Goal: Information Seeking & Learning: Learn about a topic

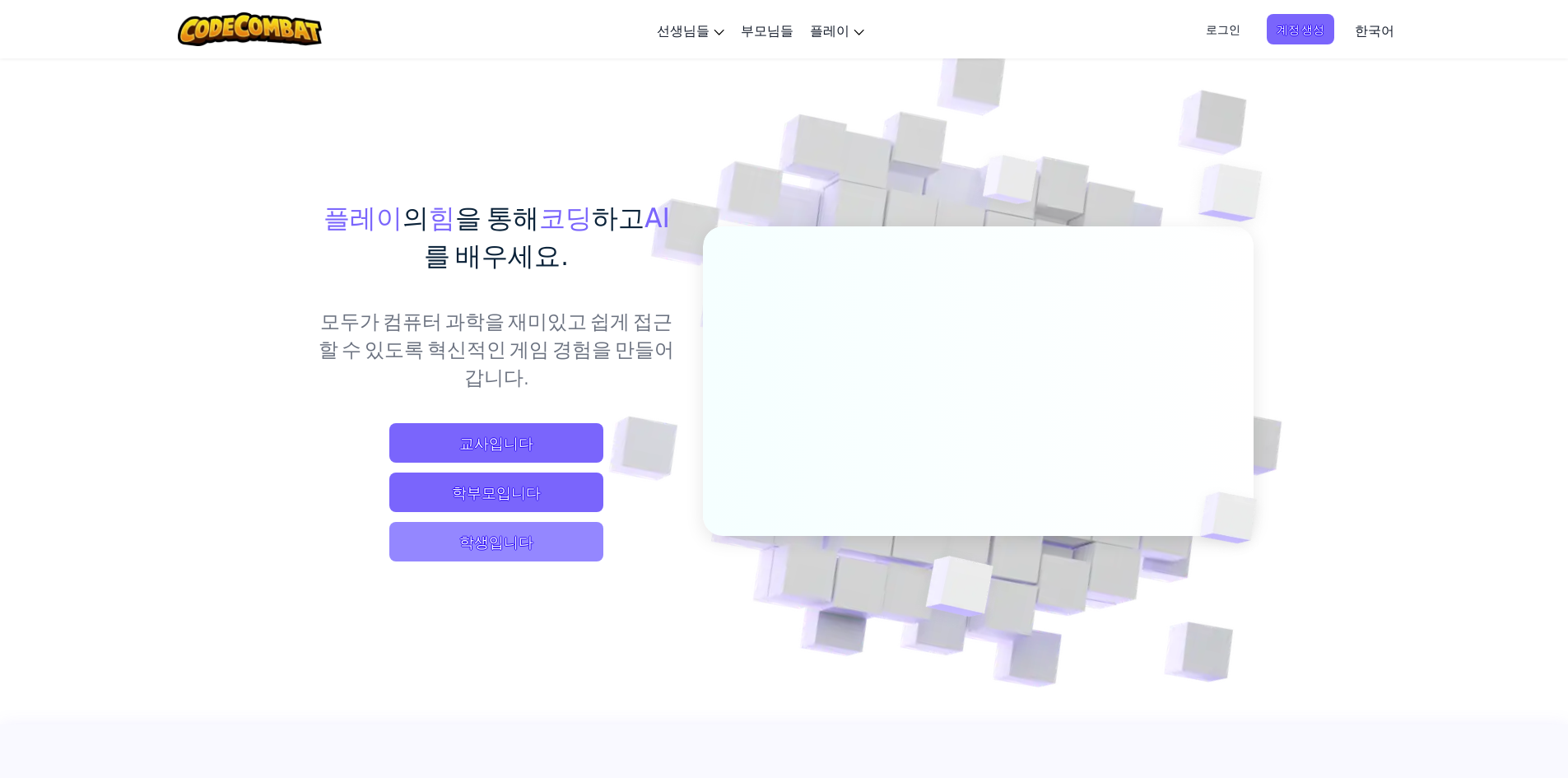
drag, startPoint x: 539, startPoint y: 541, endPoint x: 547, endPoint y: 538, distance: 8.5
click at [547, 538] on span "학생입니다" at bounding box center [496, 542] width 214 height 40
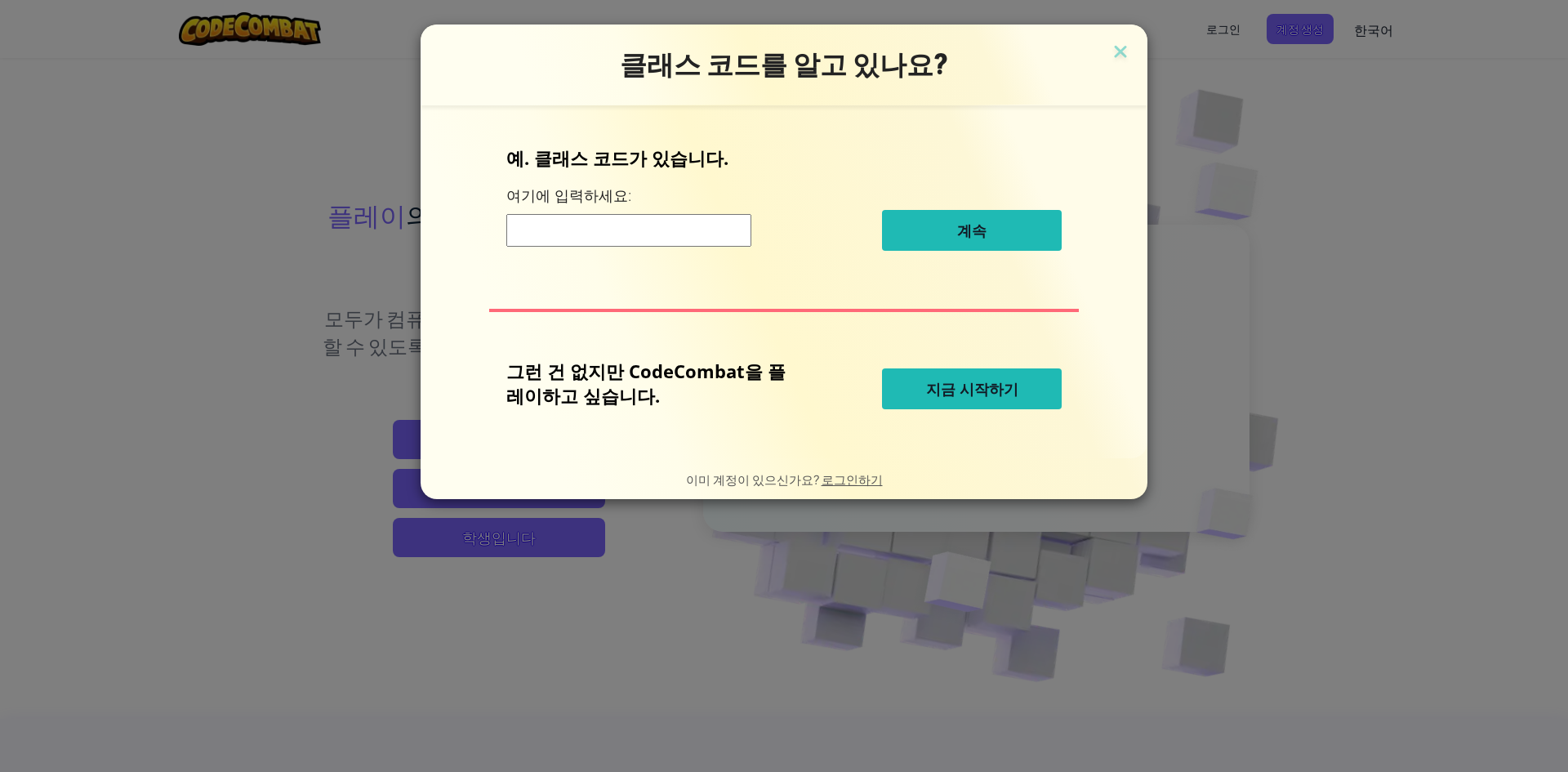
click at [974, 390] on span "지금 시작하기" at bounding box center [972, 389] width 92 height 20
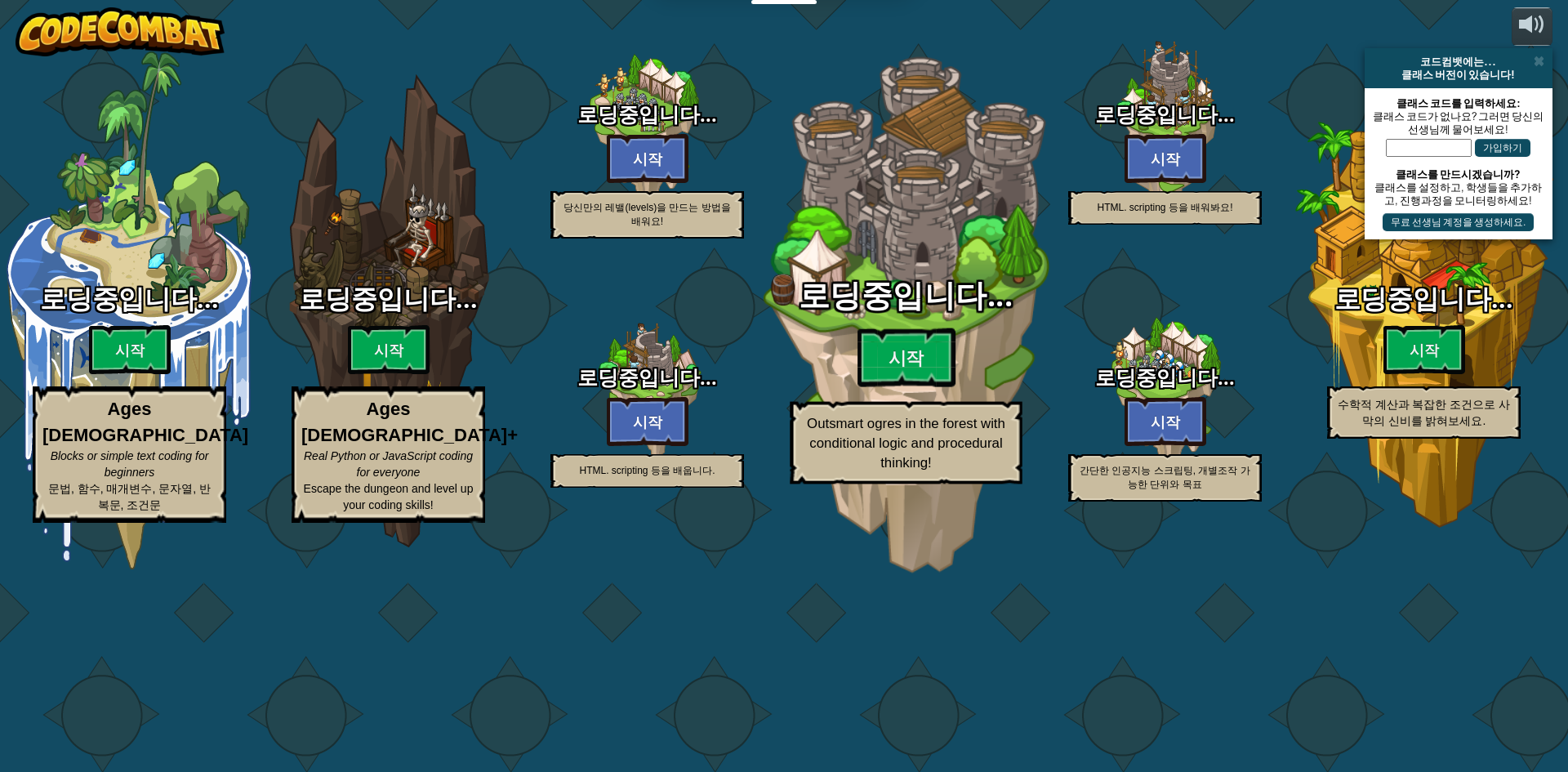
select select "ko"
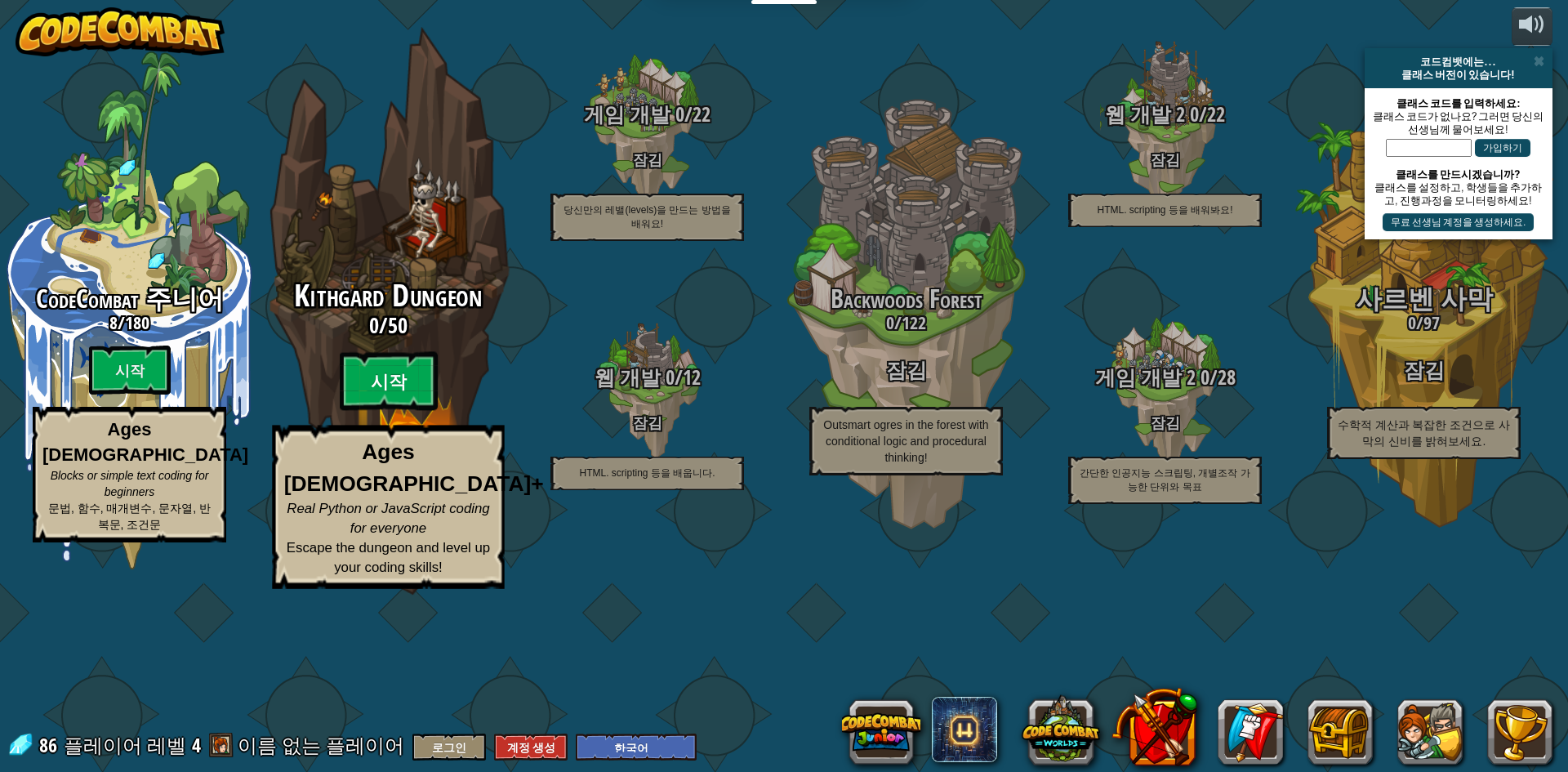
click at [371, 411] on btn "시작" at bounding box center [388, 382] width 98 height 58
select select "ko"
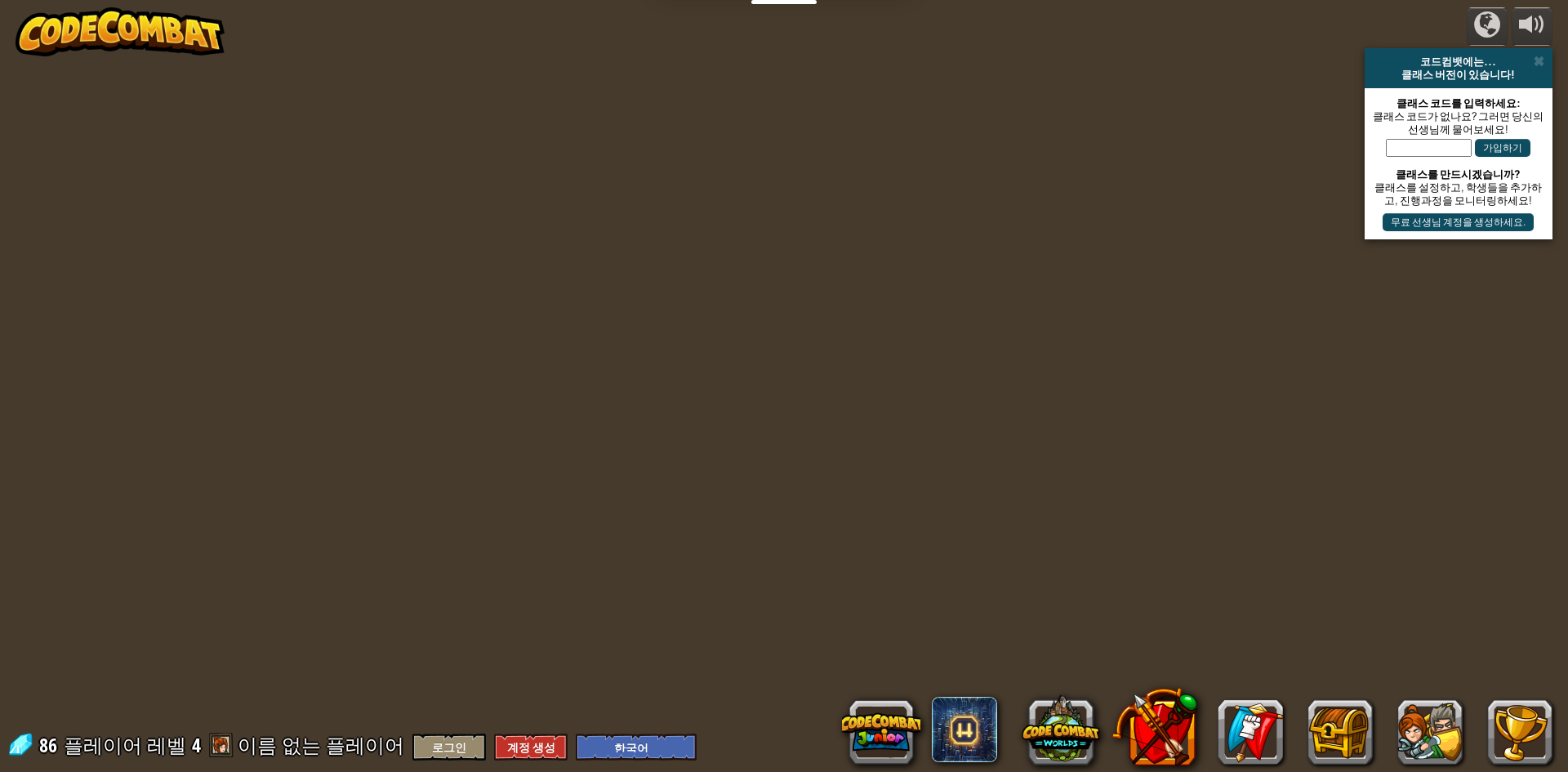
select select "ko"
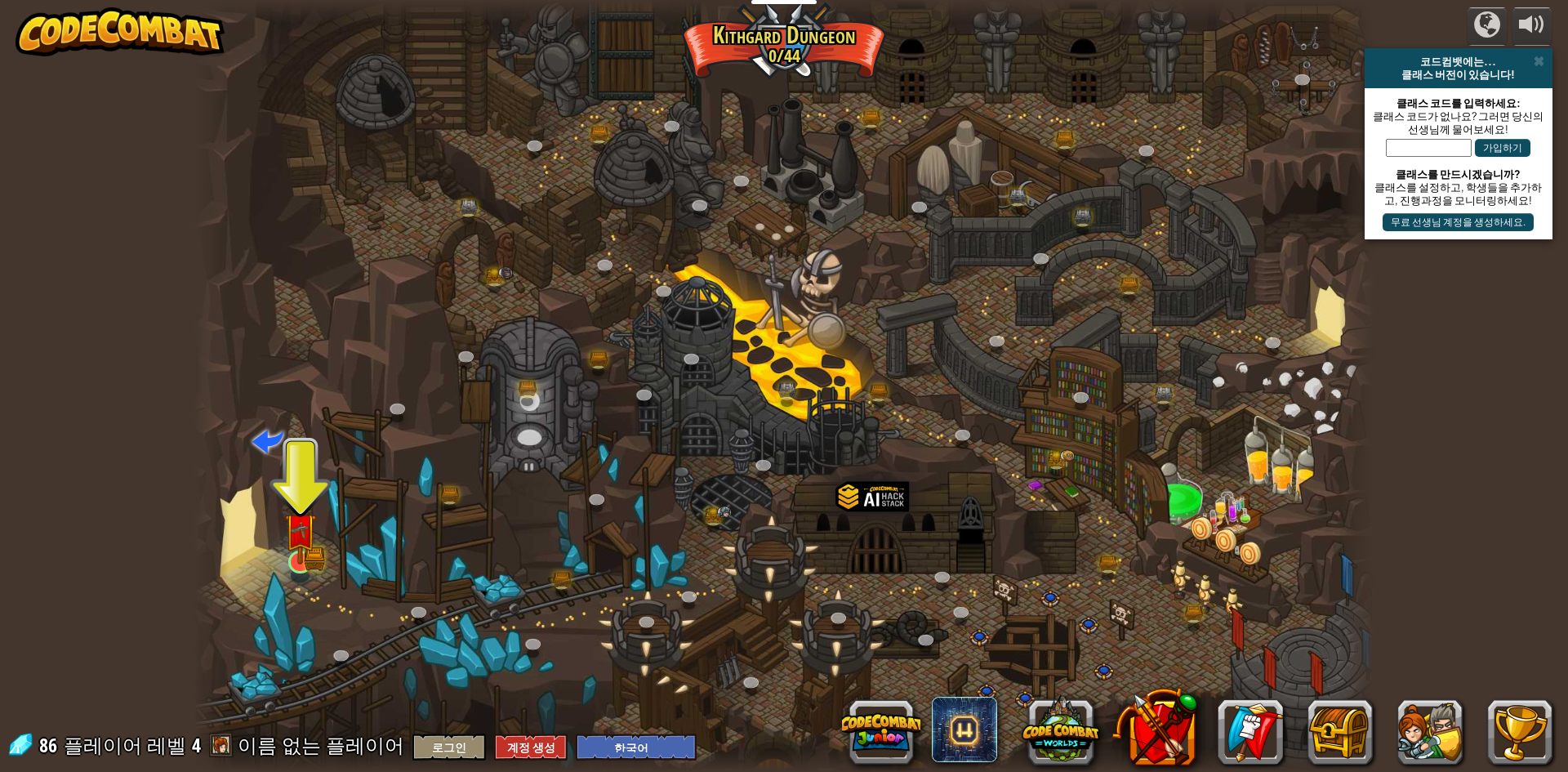
click at [287, 558] on img at bounding box center [300, 530] width 32 height 70
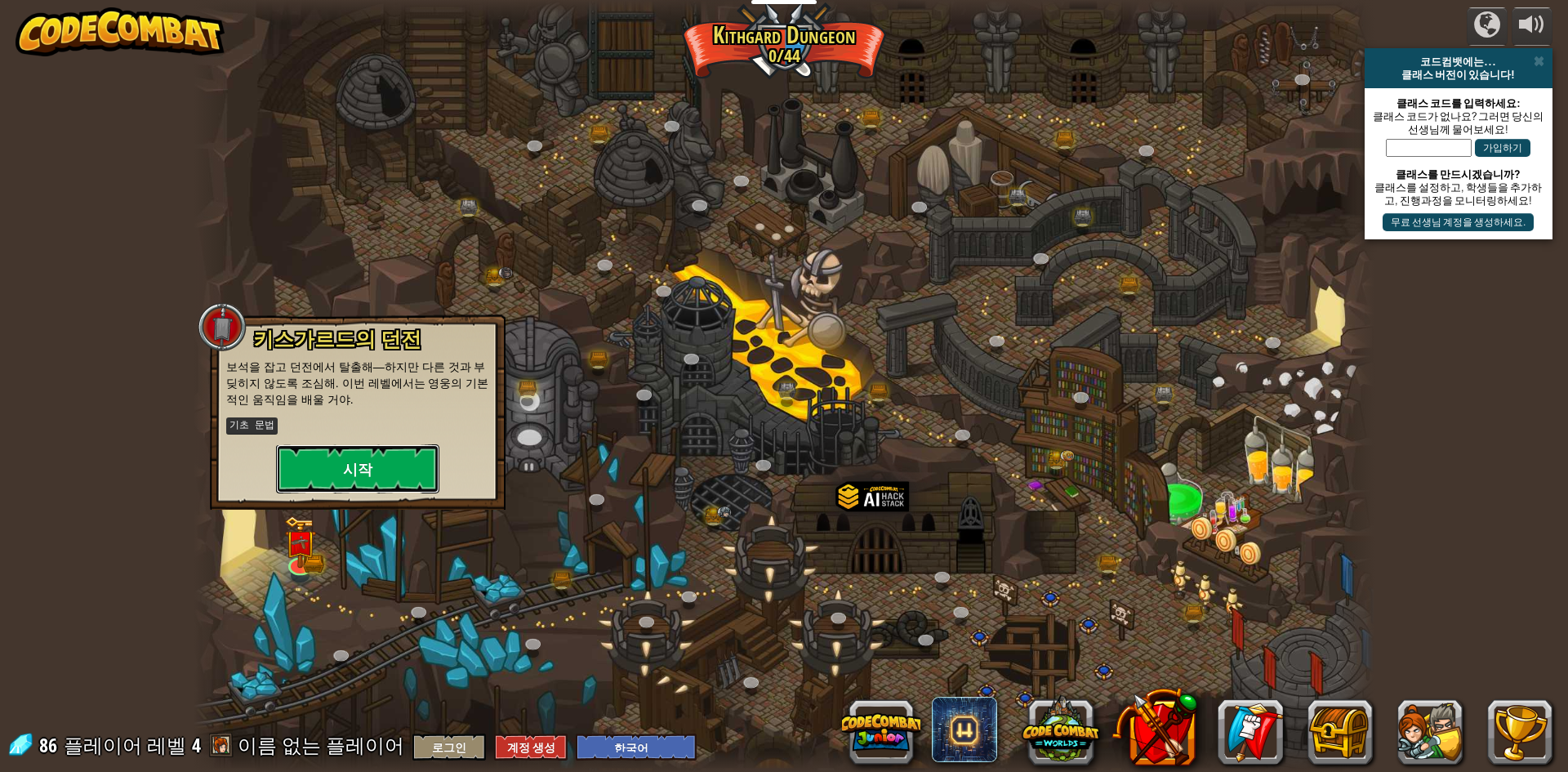
click at [341, 491] on button "시작" at bounding box center [357, 469] width 163 height 49
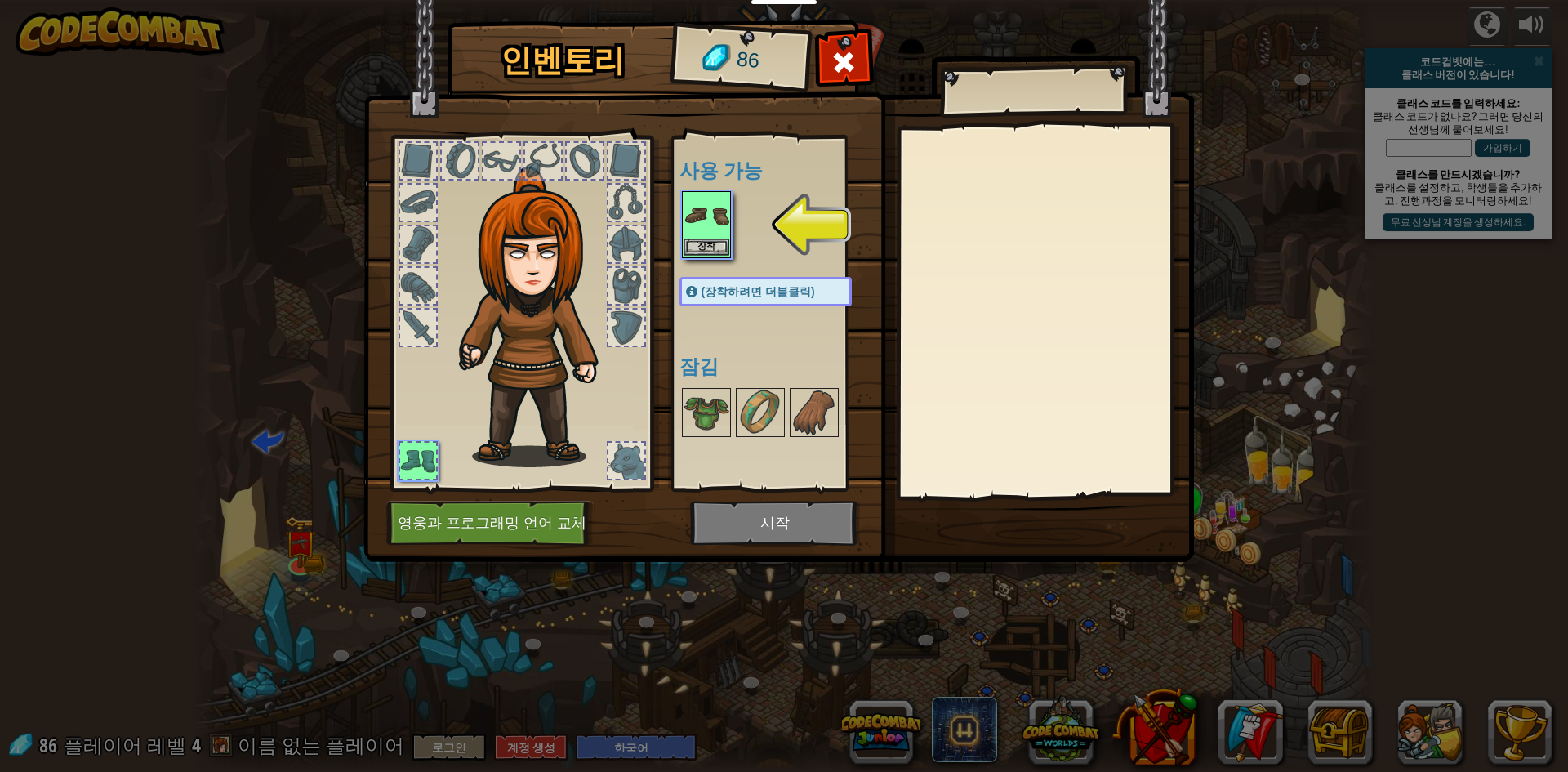
click at [719, 229] on img at bounding box center [706, 215] width 46 height 46
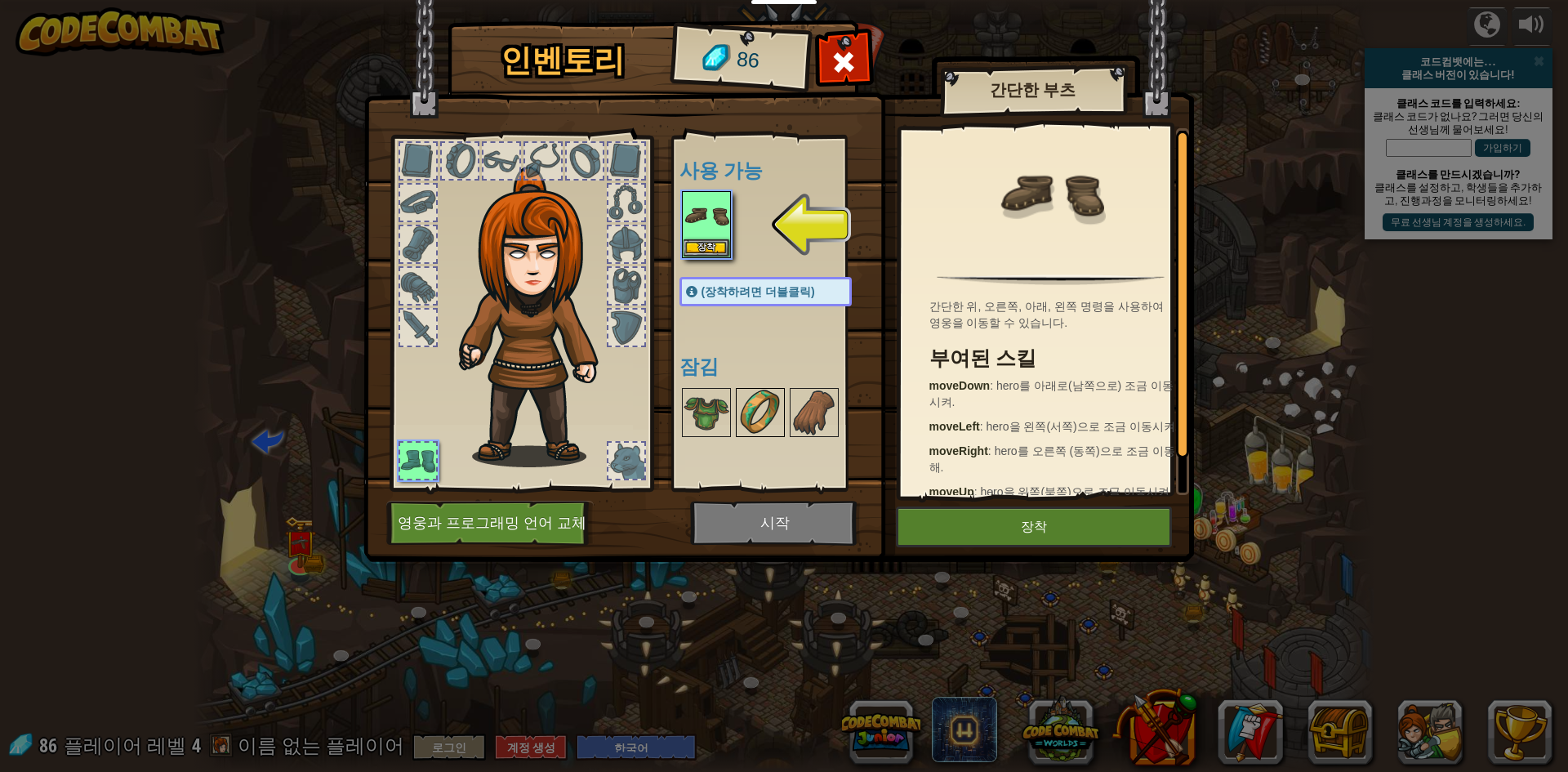
click at [778, 405] on img at bounding box center [760, 412] width 46 height 46
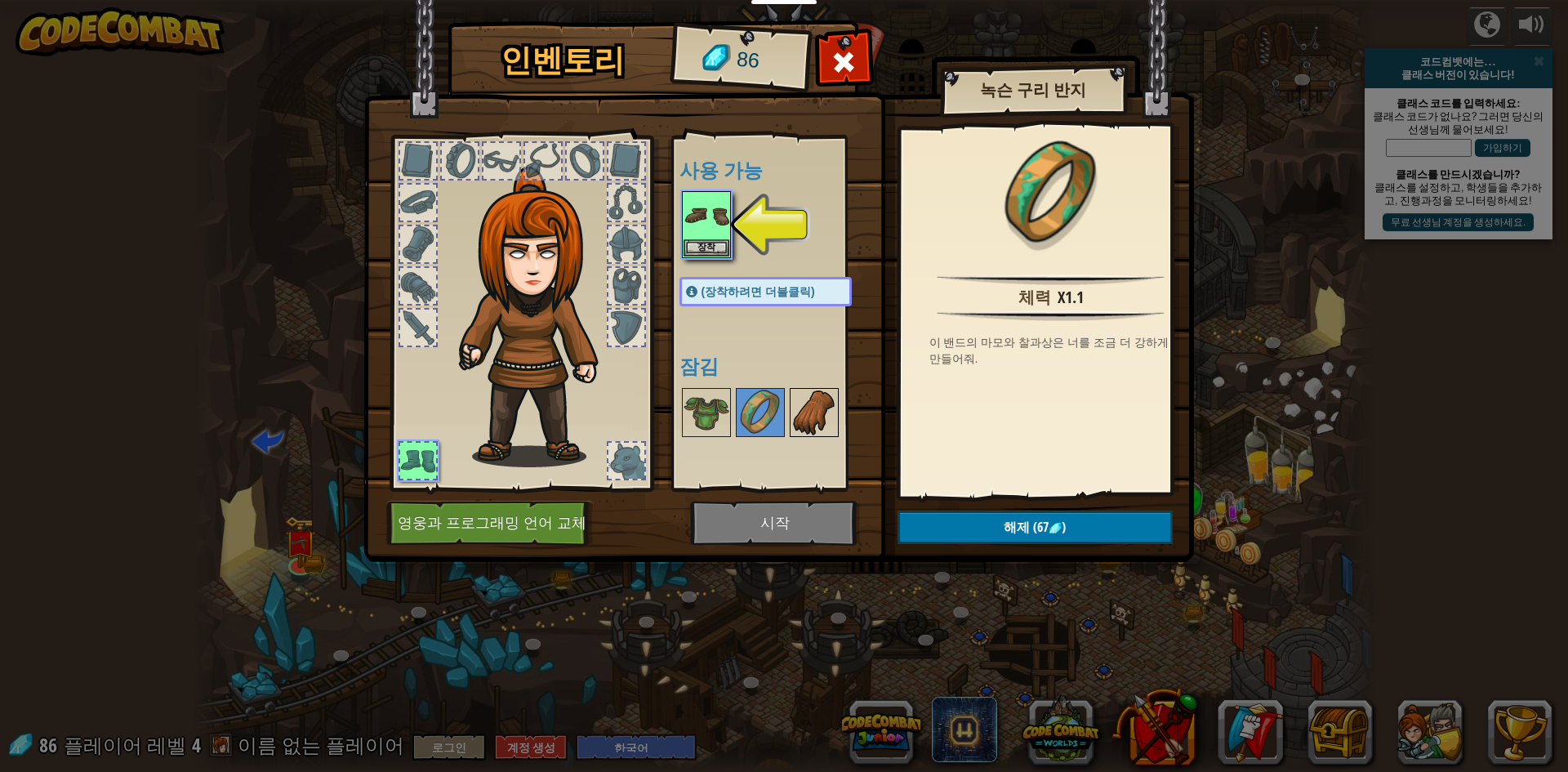
click at [807, 407] on img at bounding box center [814, 412] width 46 height 46
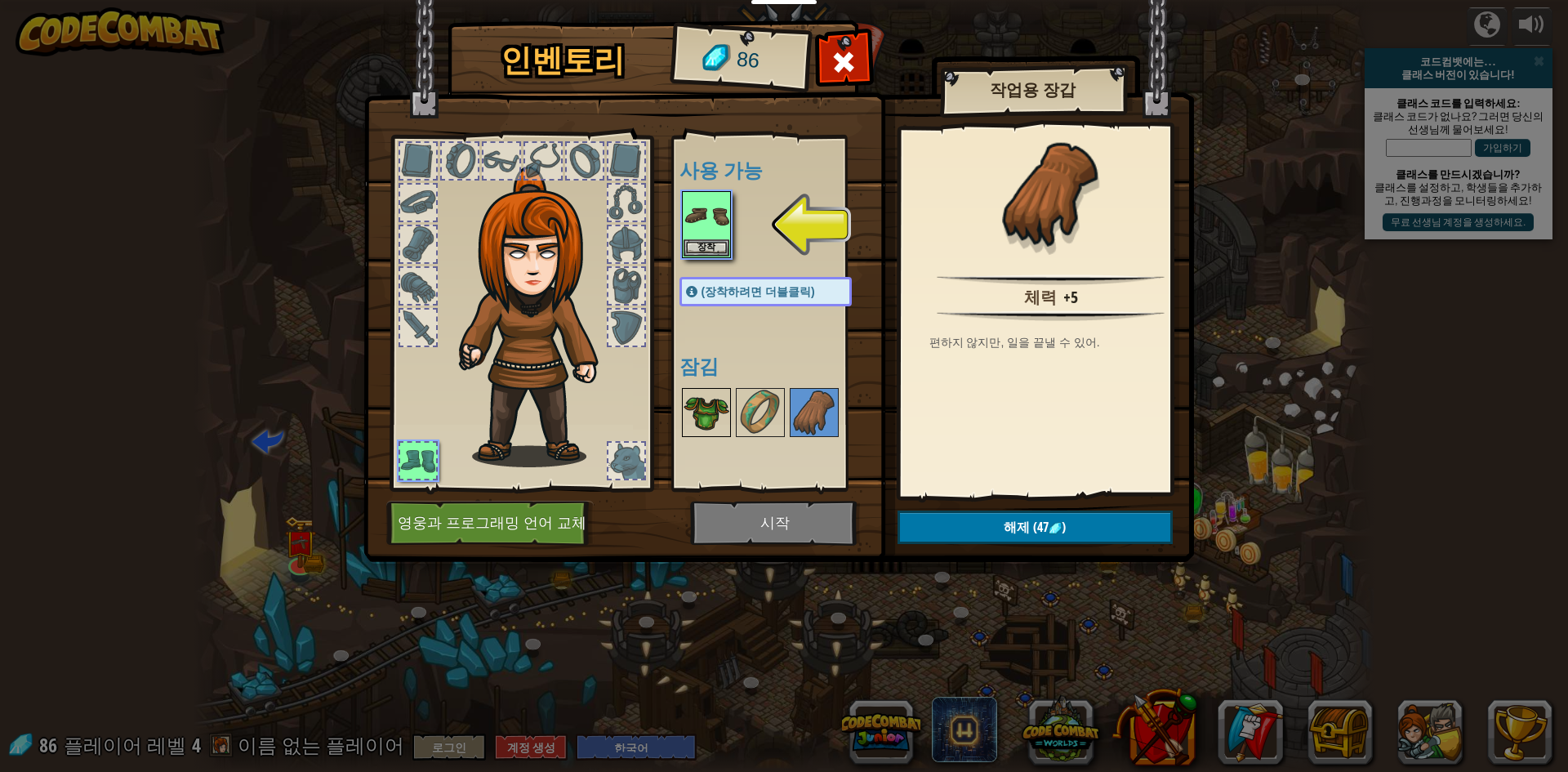
click at [699, 395] on img at bounding box center [706, 412] width 46 height 46
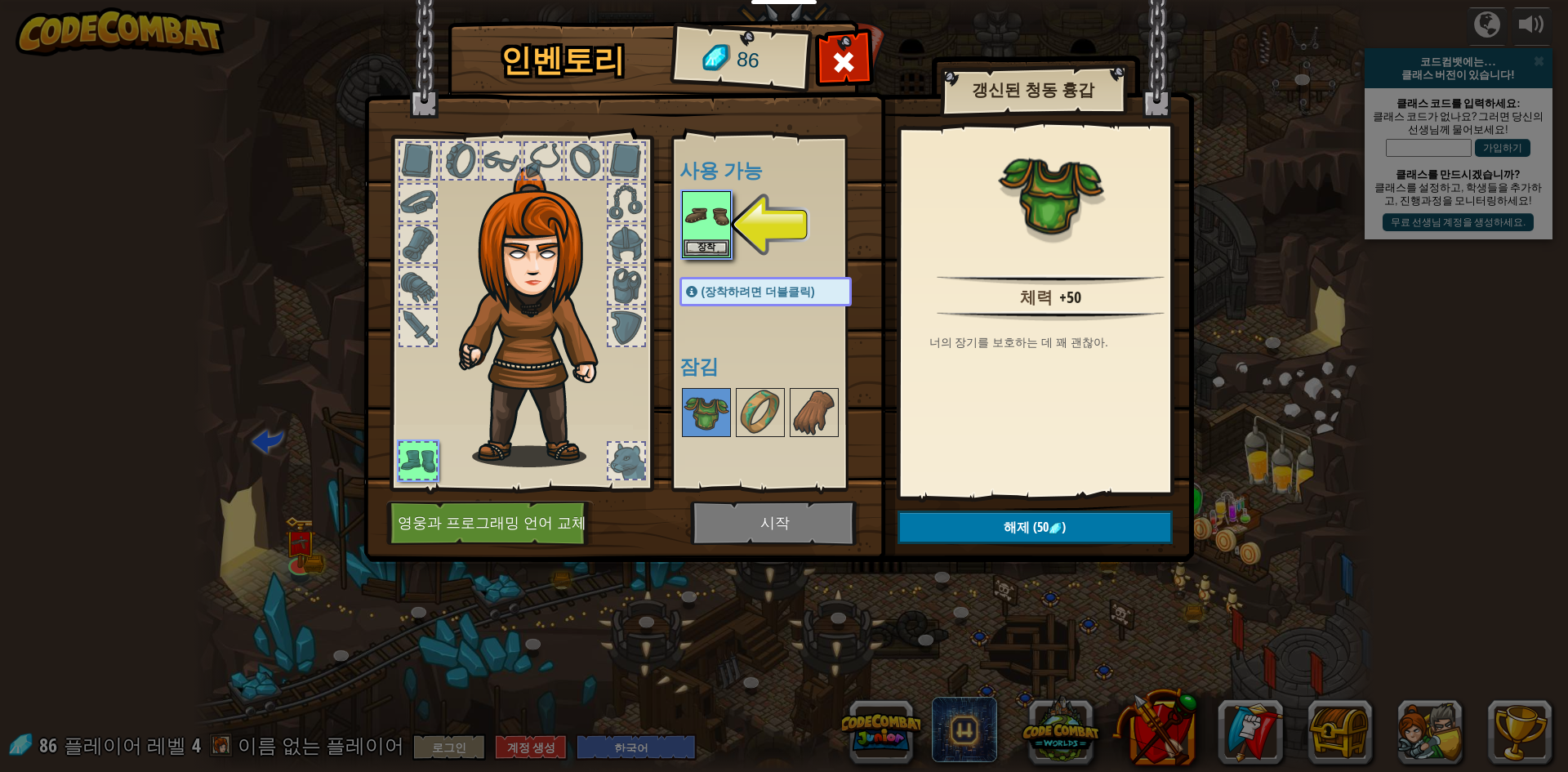
click at [508, 165] on div at bounding box center [502, 161] width 36 height 36
drag, startPoint x: 457, startPoint y: 163, endPoint x: 467, endPoint y: 180, distance: 19.7
click at [457, 162] on div at bounding box center [460, 161] width 36 height 36
click at [715, 242] on button "장착" at bounding box center [706, 248] width 46 height 17
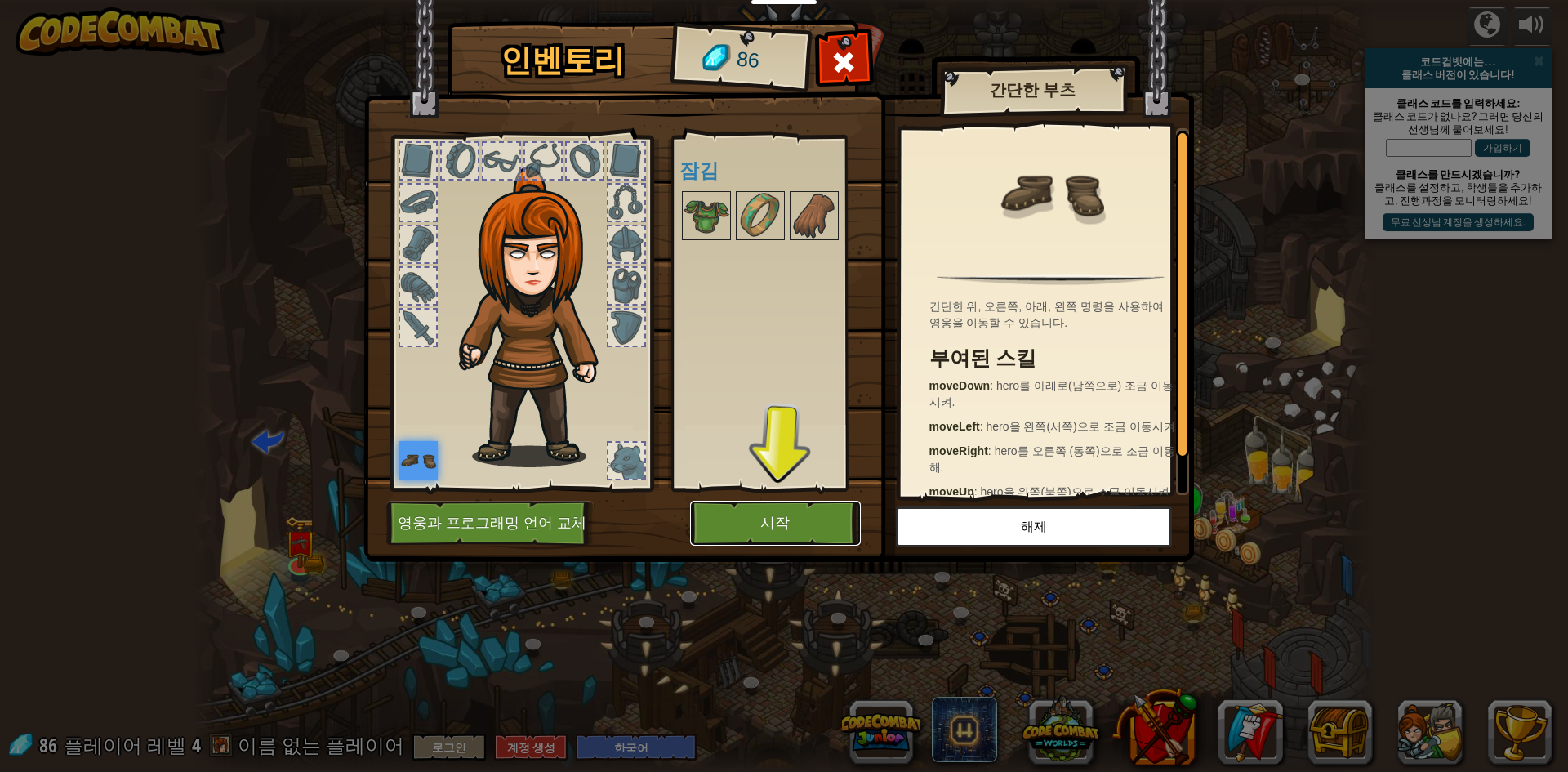
click at [773, 519] on button "시작" at bounding box center [775, 524] width 171 height 45
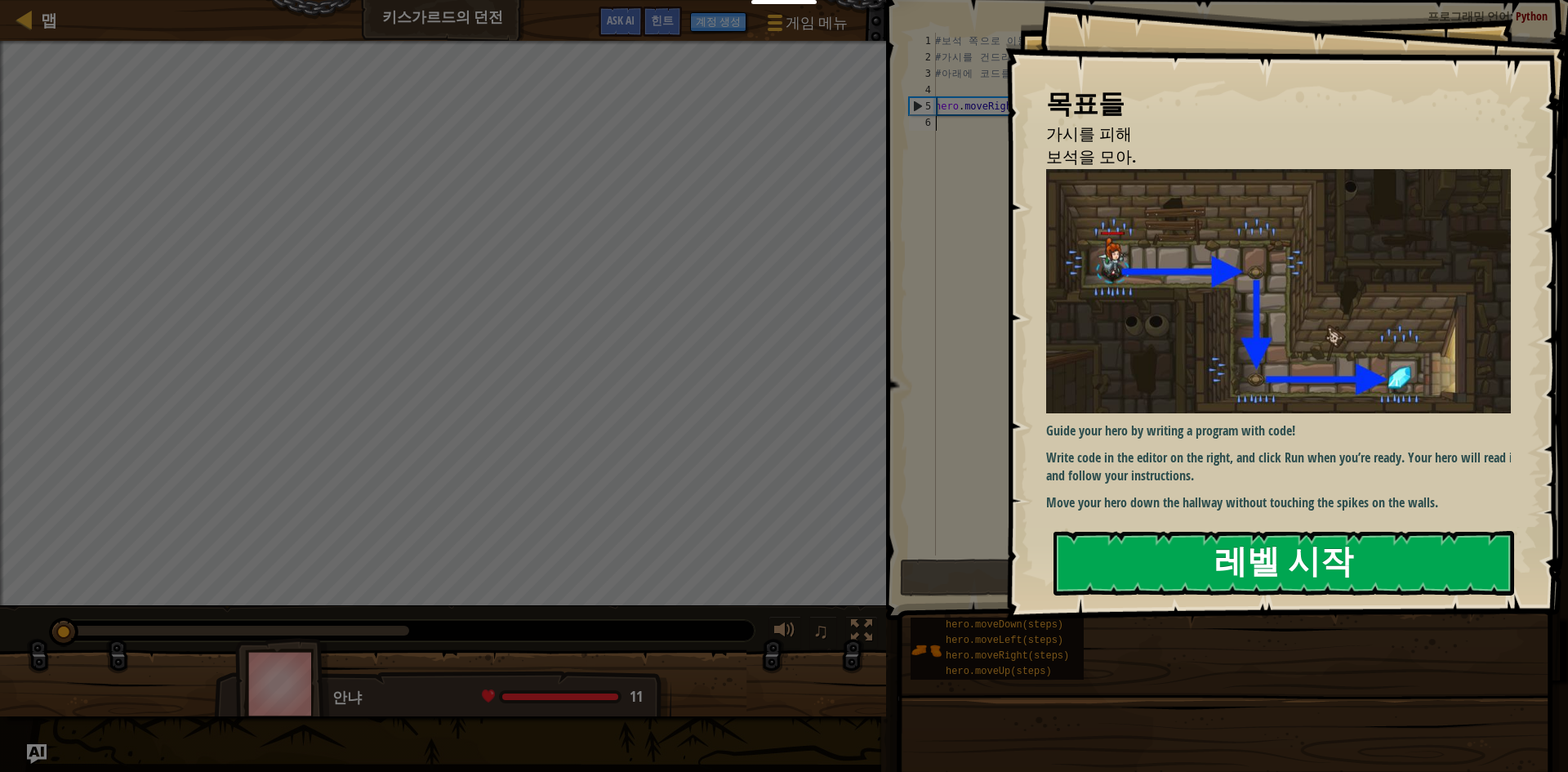
click at [1403, 570] on button "레벨 시작" at bounding box center [1284, 563] width 461 height 64
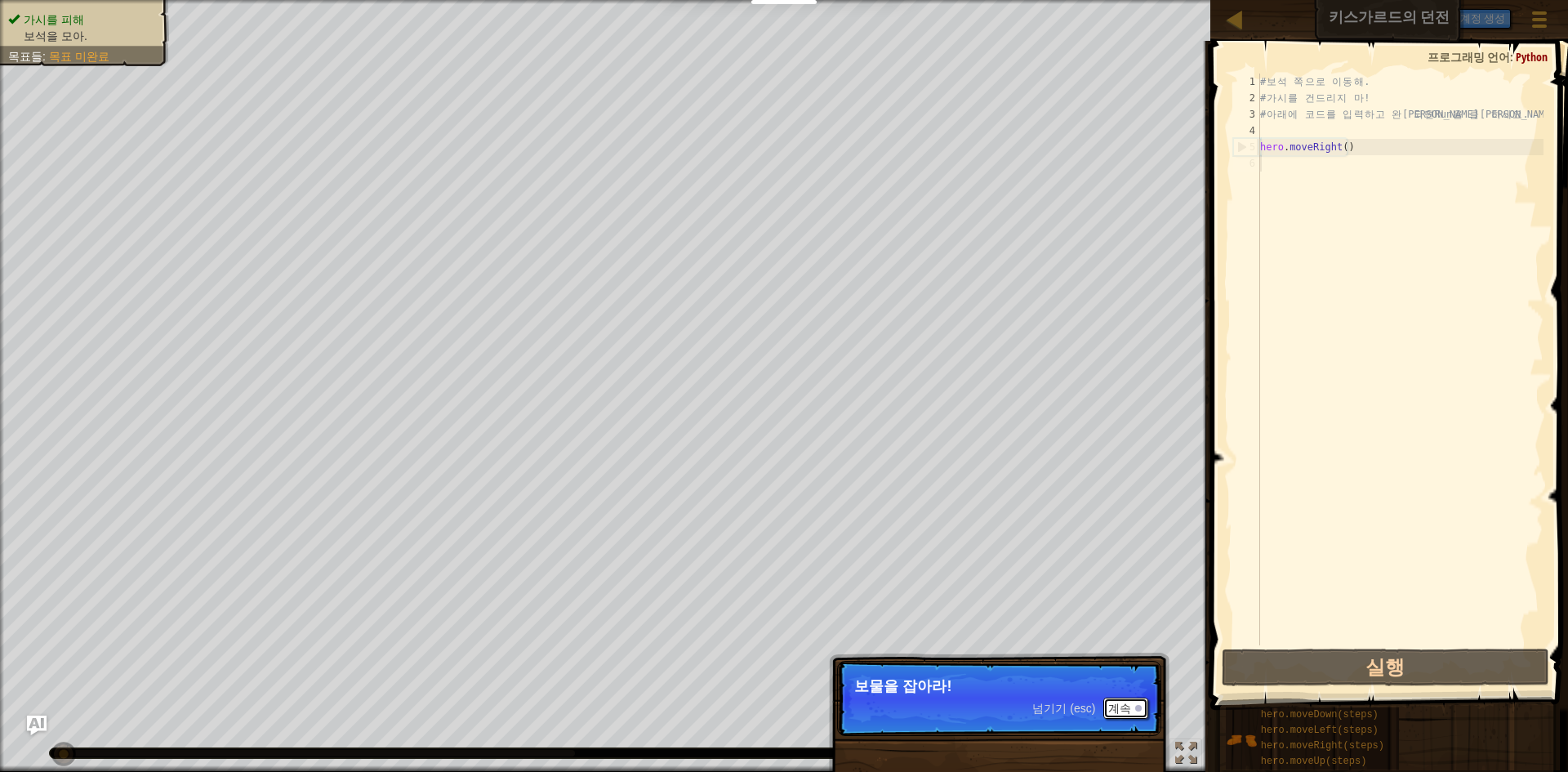
click at [1131, 714] on button "계속" at bounding box center [1126, 708] width 45 height 21
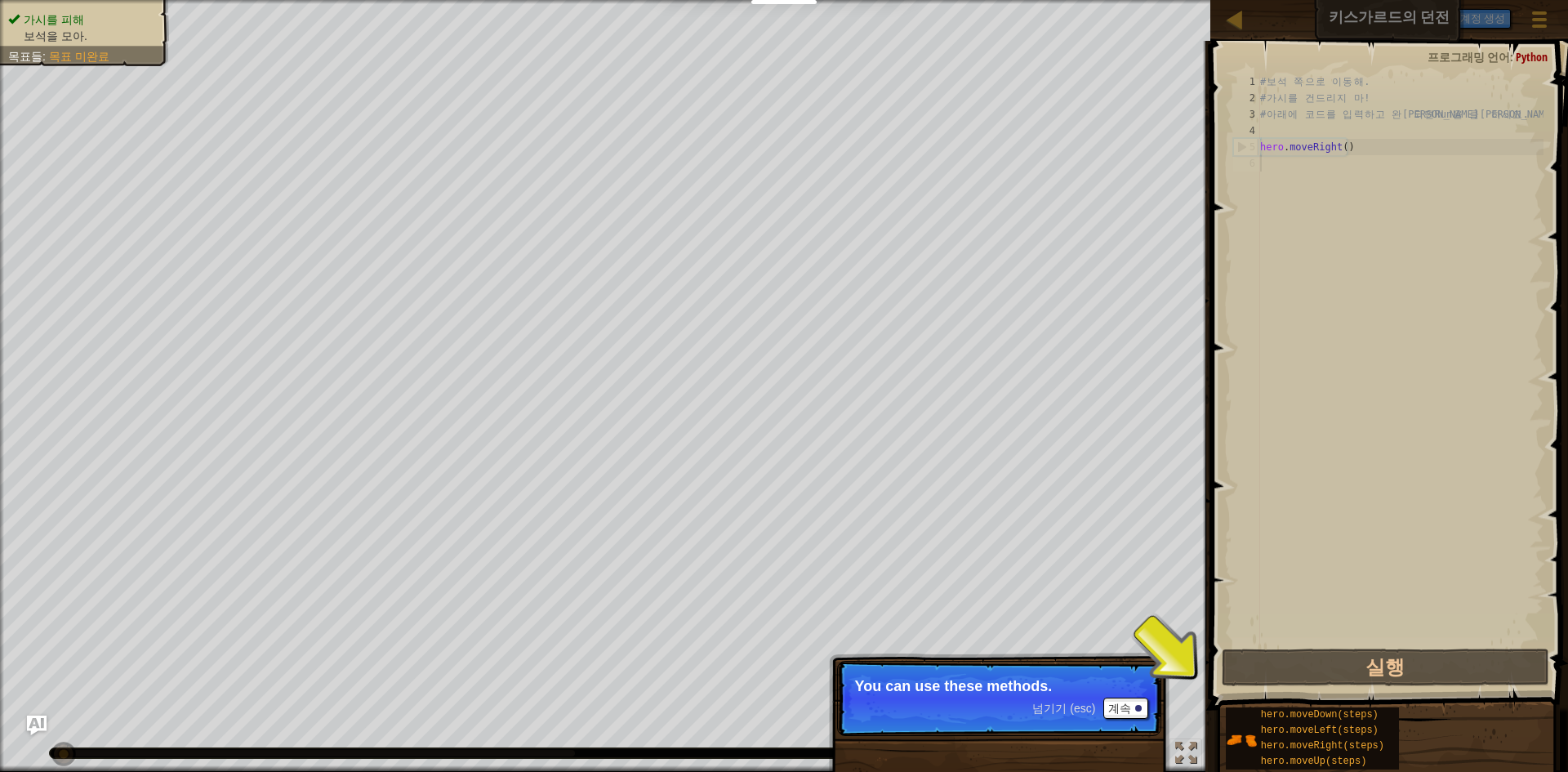
click at [1151, 710] on p "넘기기 (esc) 계속 You can use these methods." at bounding box center [998, 698] width 324 height 75
click at [1145, 707] on button "계속" at bounding box center [1126, 708] width 45 height 21
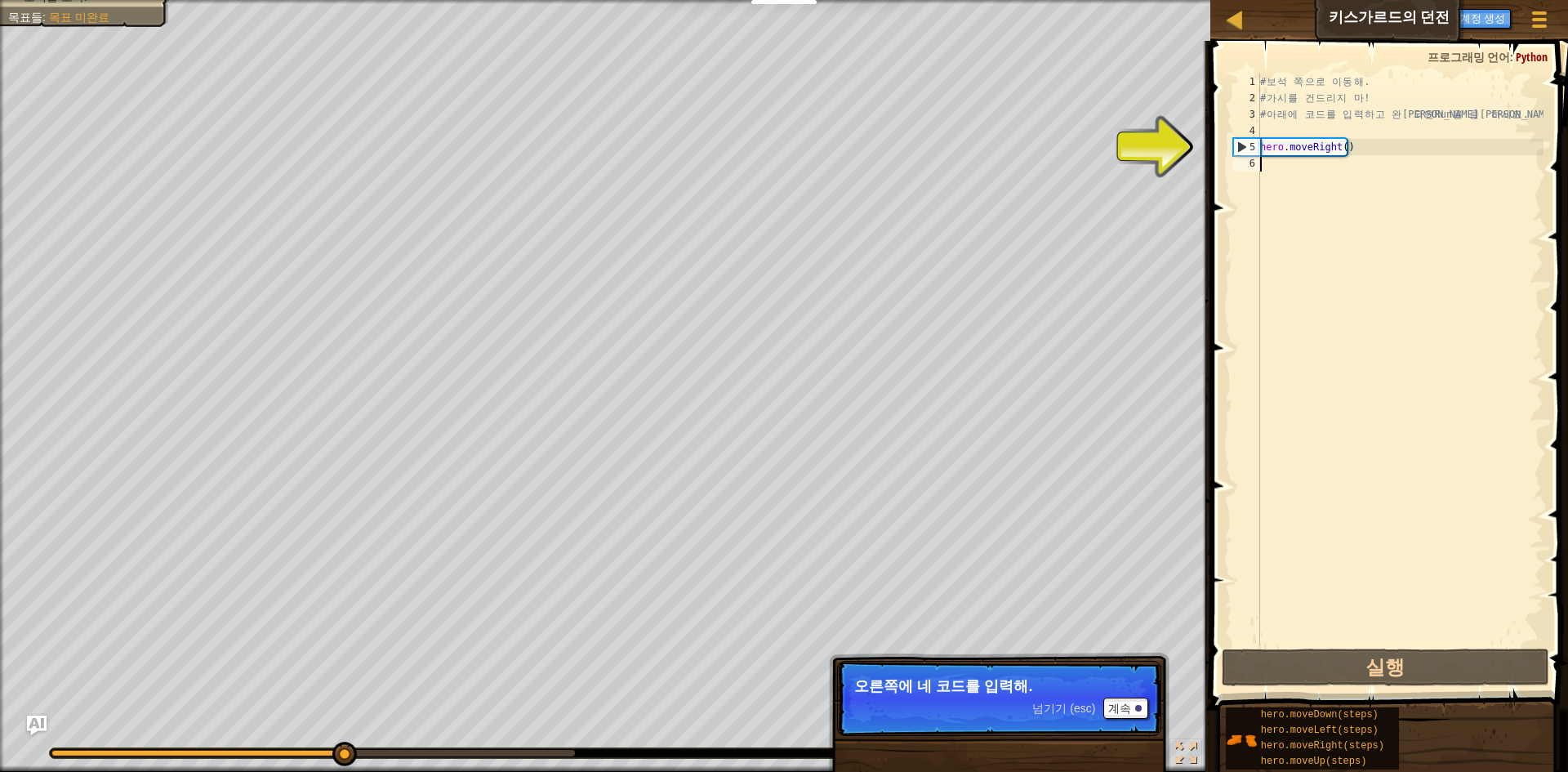
click at [1280, 162] on div "# 보 석 쪽 으 로 이 동 해 . # 가 시 를 건 드 리 지 마 ! # 아 래 에 코 드 를 입 력 하 고 완 료 되 면 Run 을 클 […" at bounding box center [1400, 376] width 287 height 604
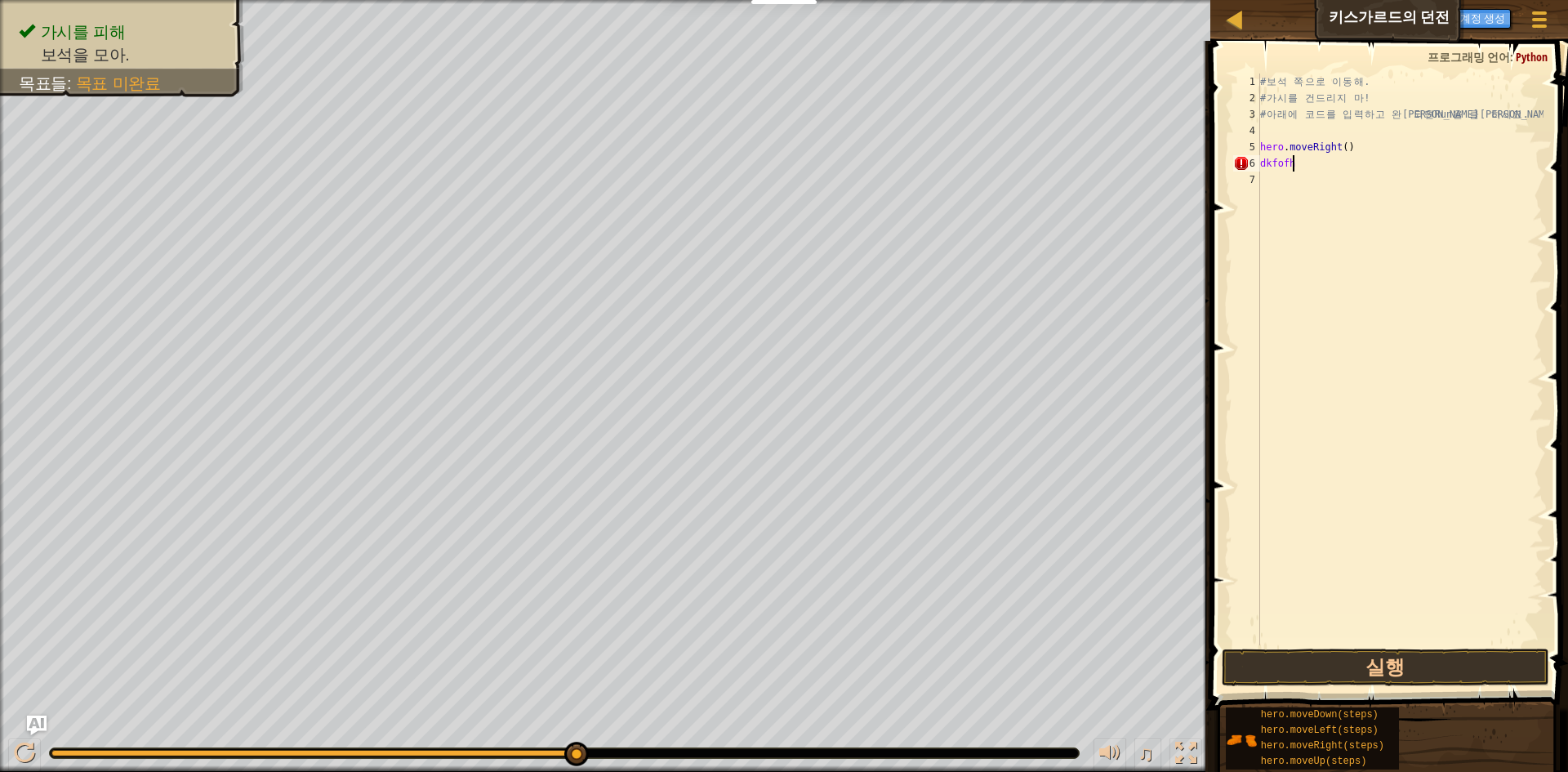
type textarea "d"
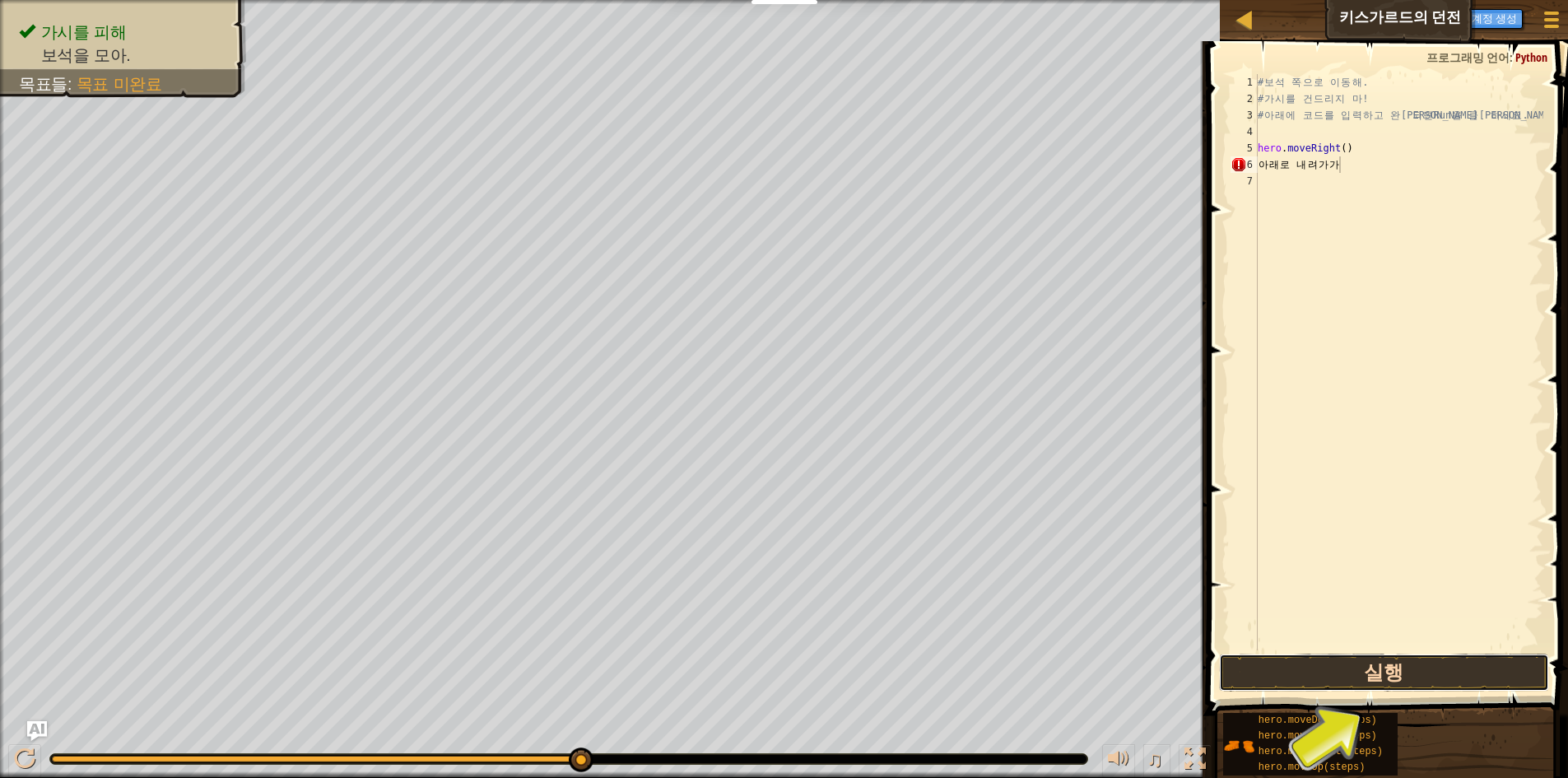
click at [1436, 679] on button "실행" at bounding box center [1384, 673] width 330 height 38
type textarea "아래로 내려가가"
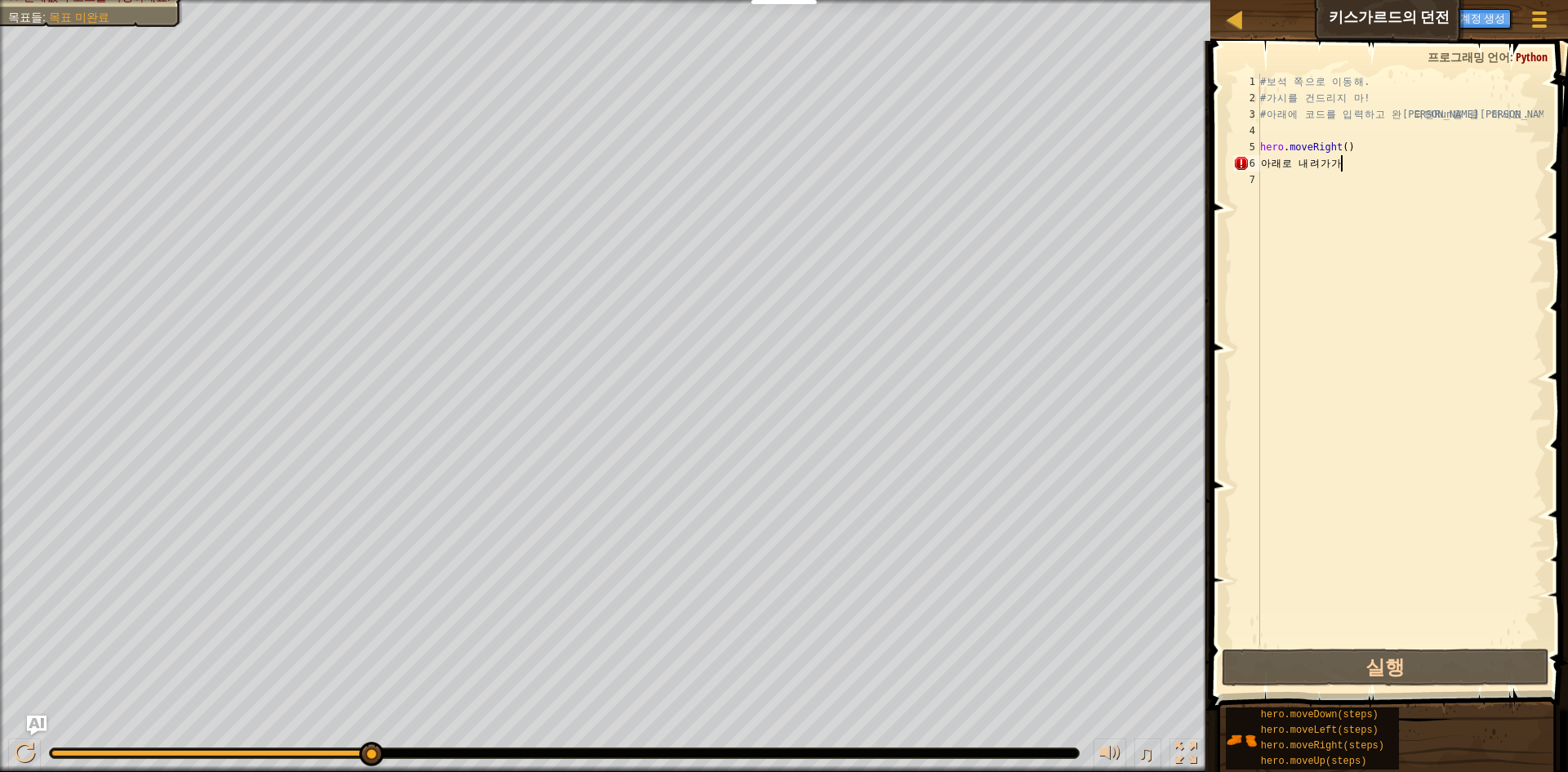
select select "ko"
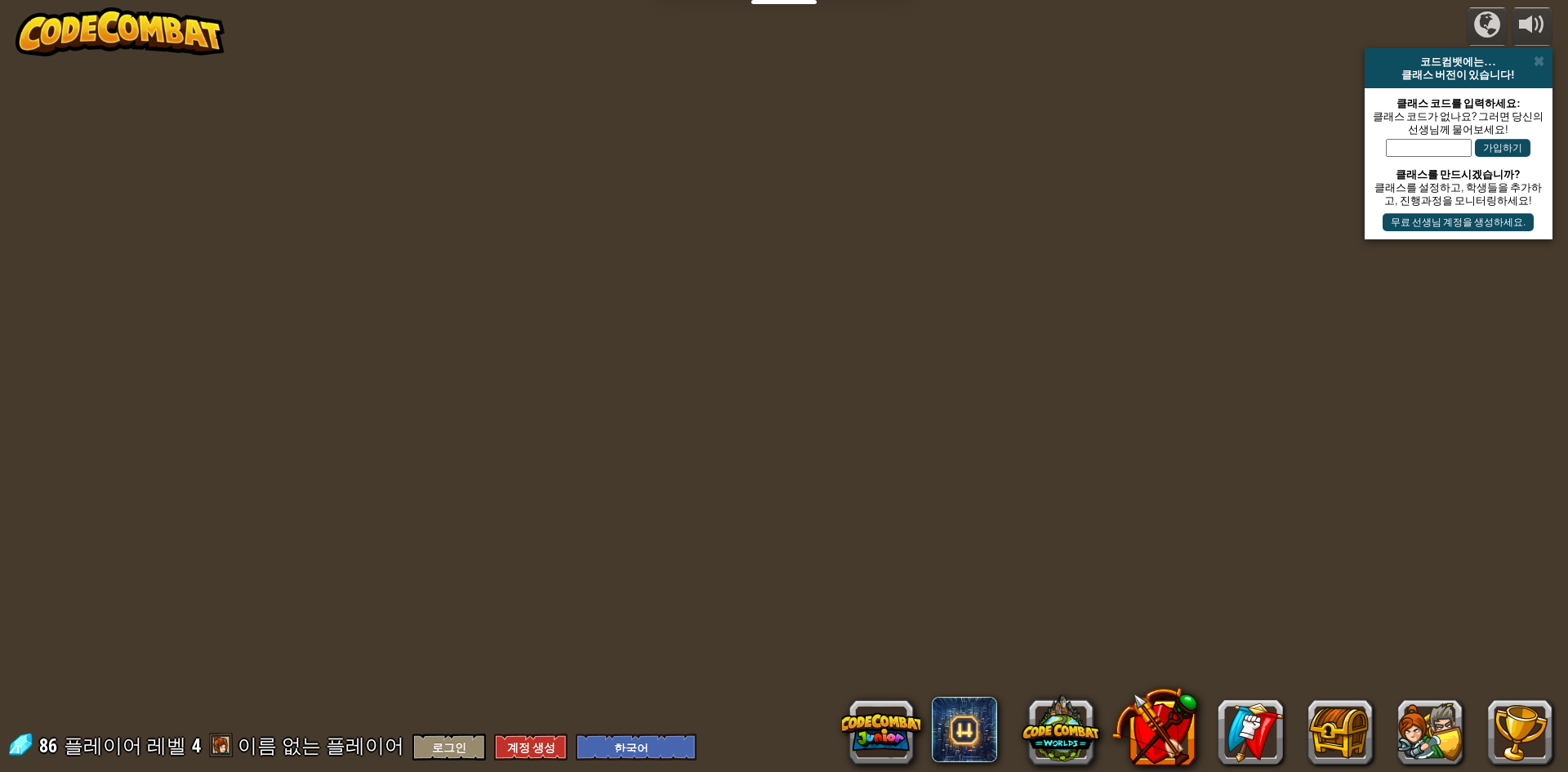
select select "ko"
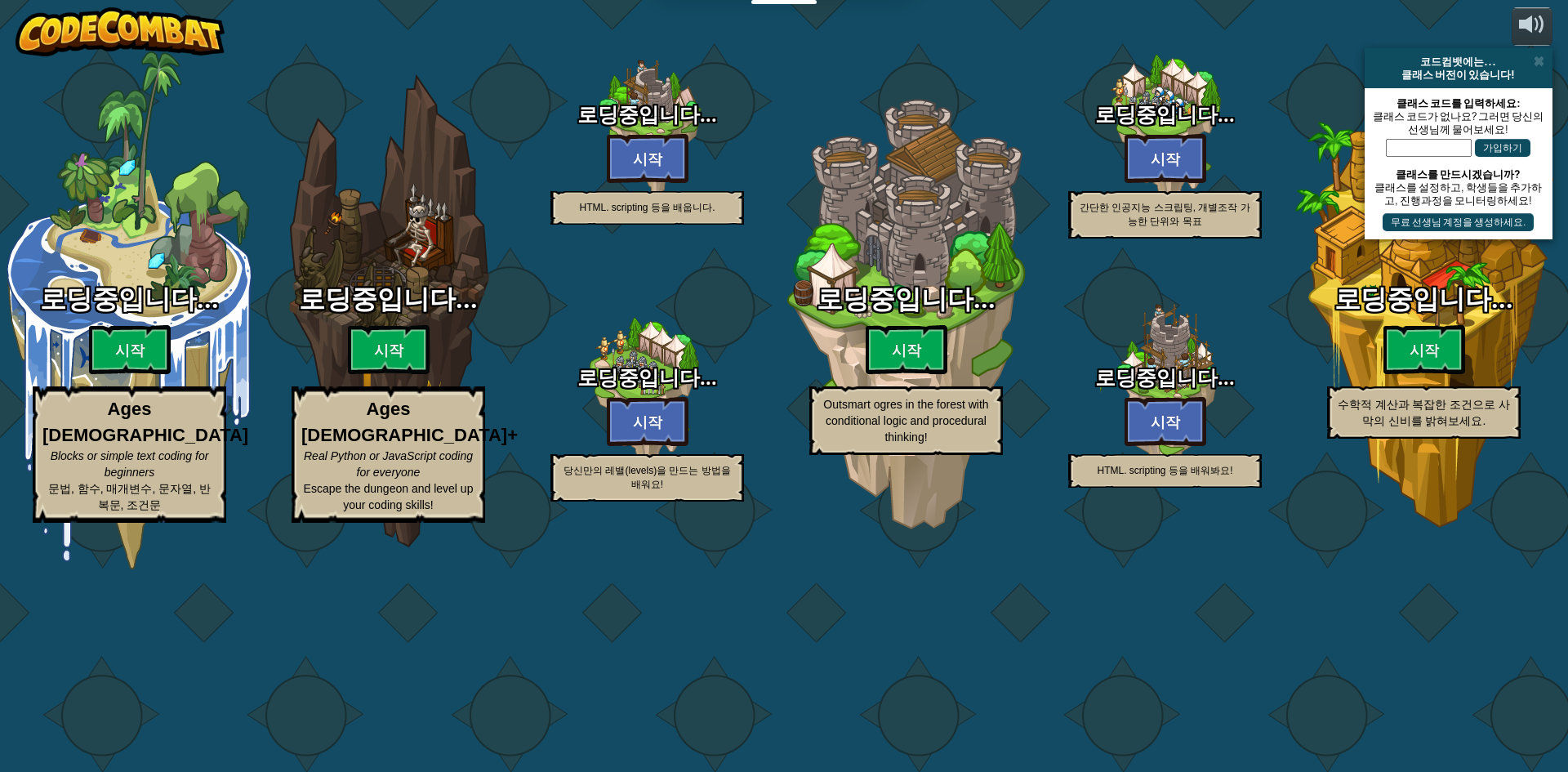
select select "ko"
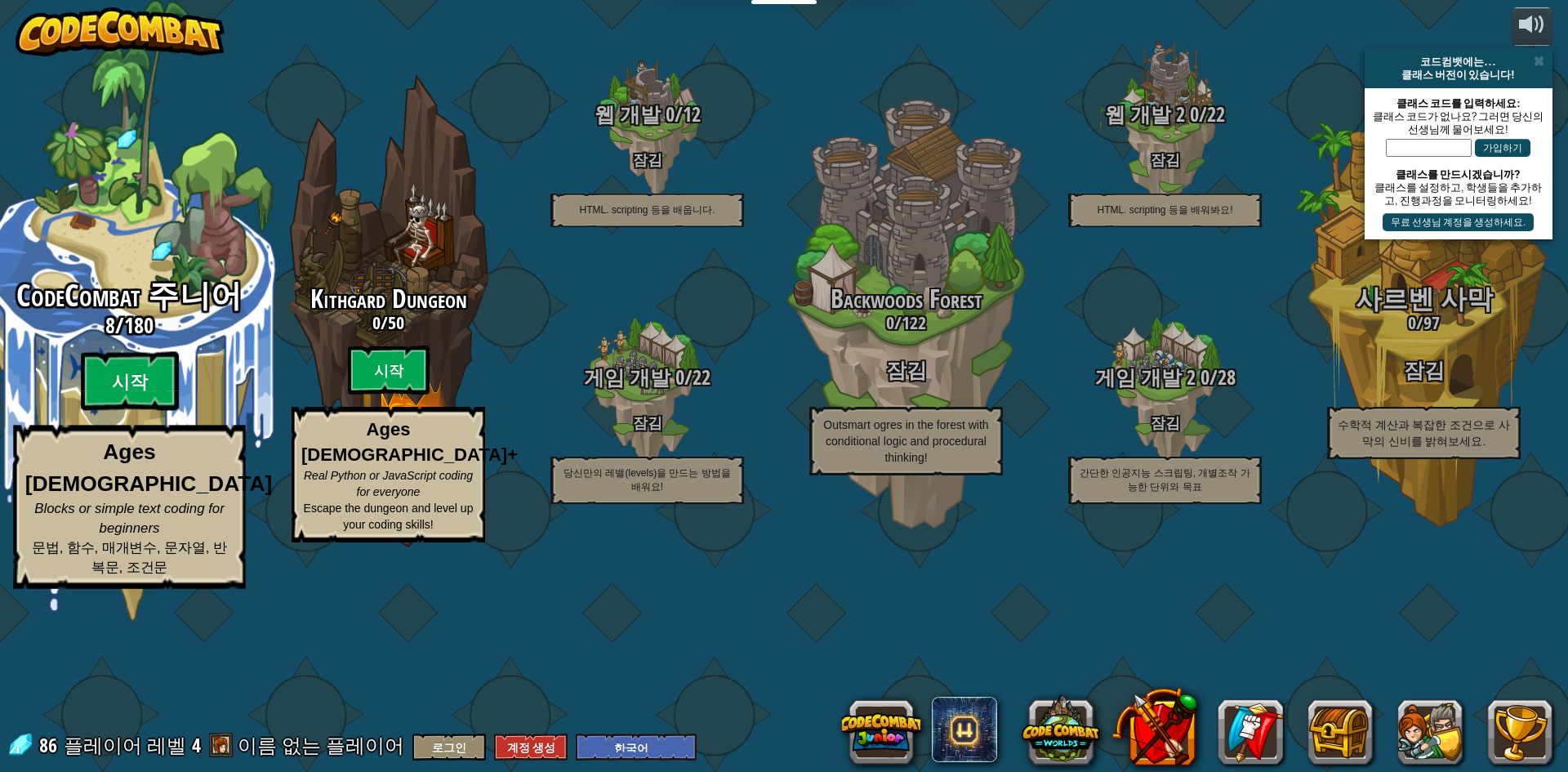
click at [124, 411] on btn "시작" at bounding box center [130, 382] width 98 height 58
select select "ko"
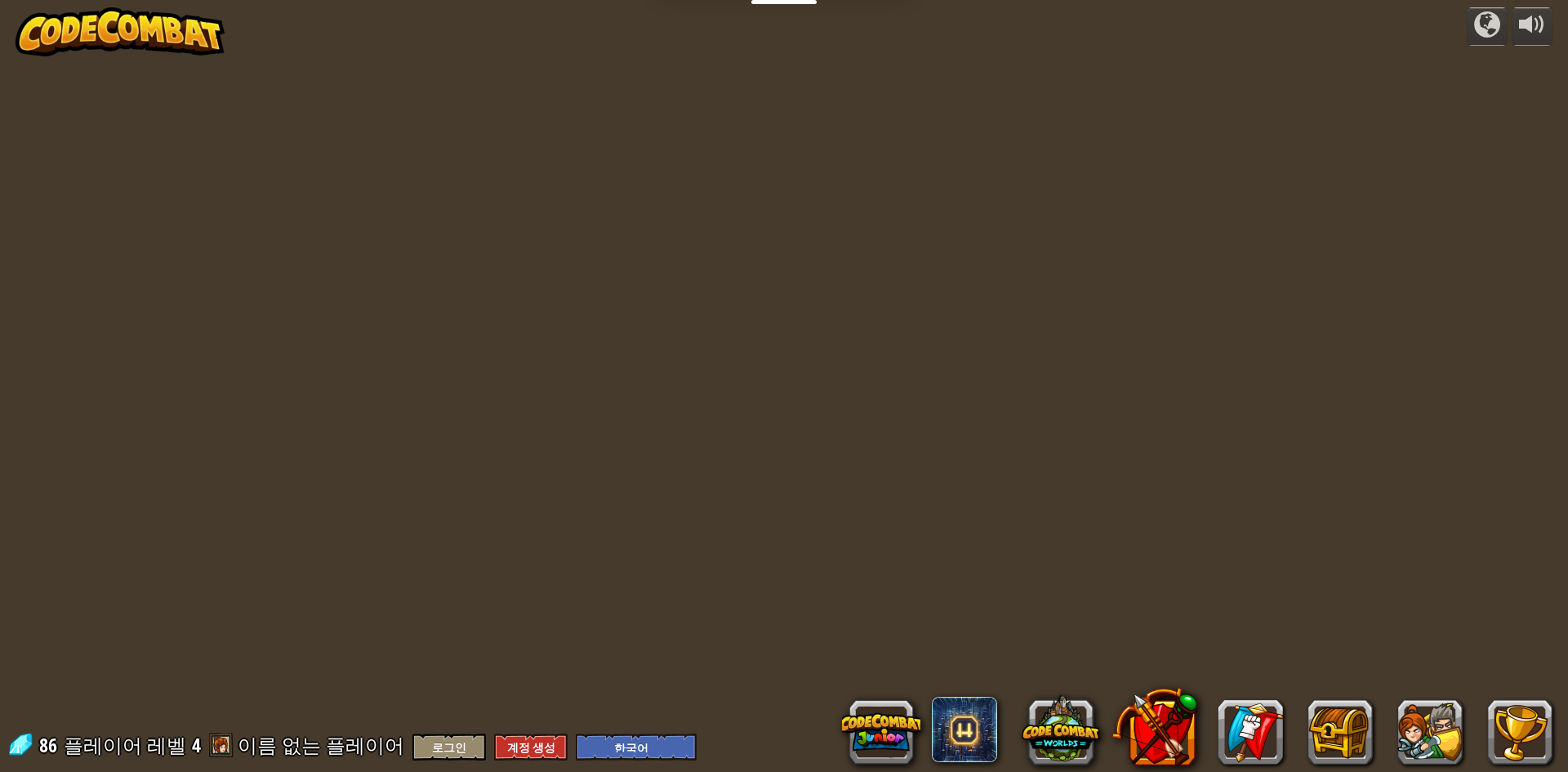
select select "ko"
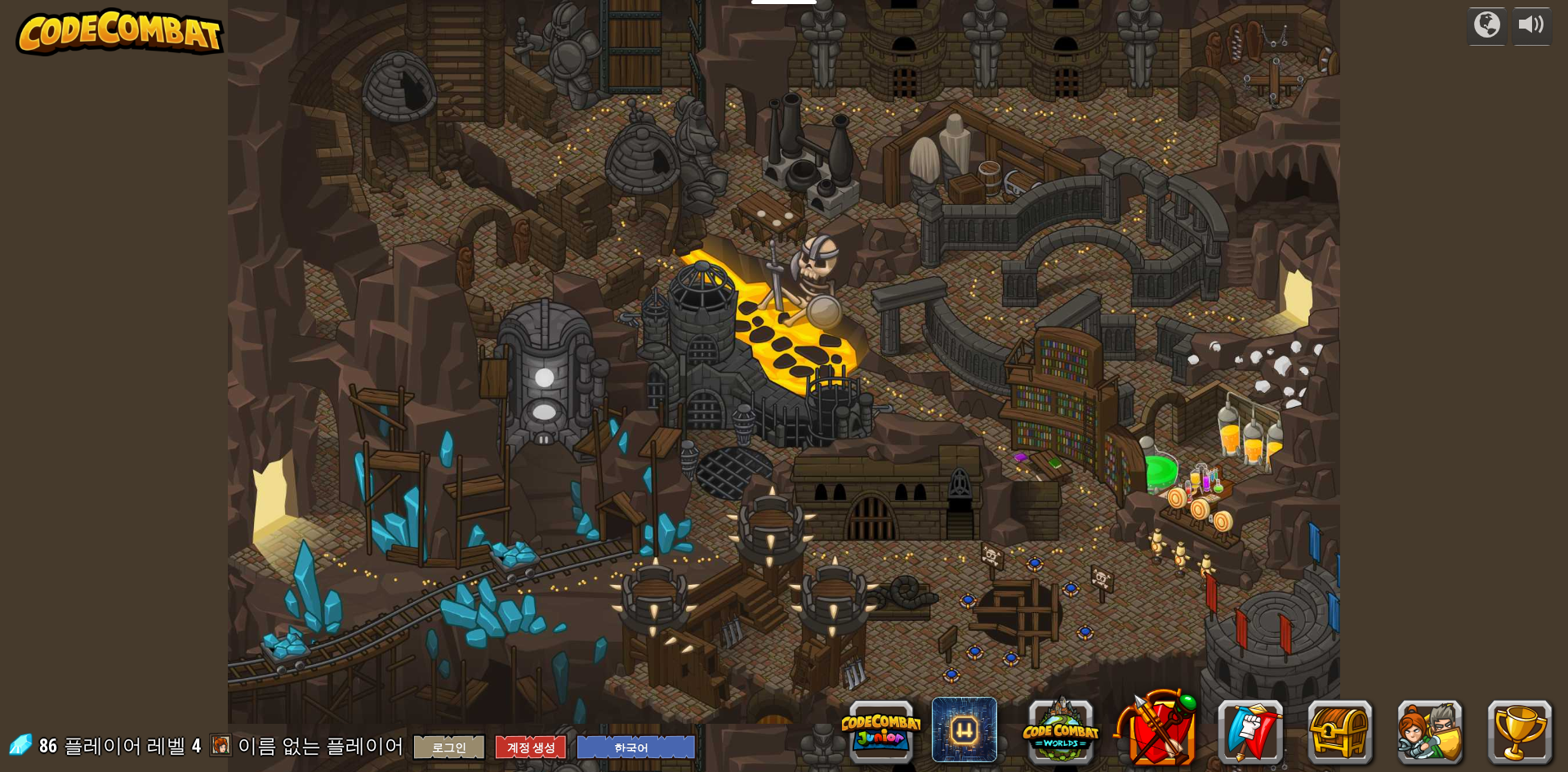
select select "ko"
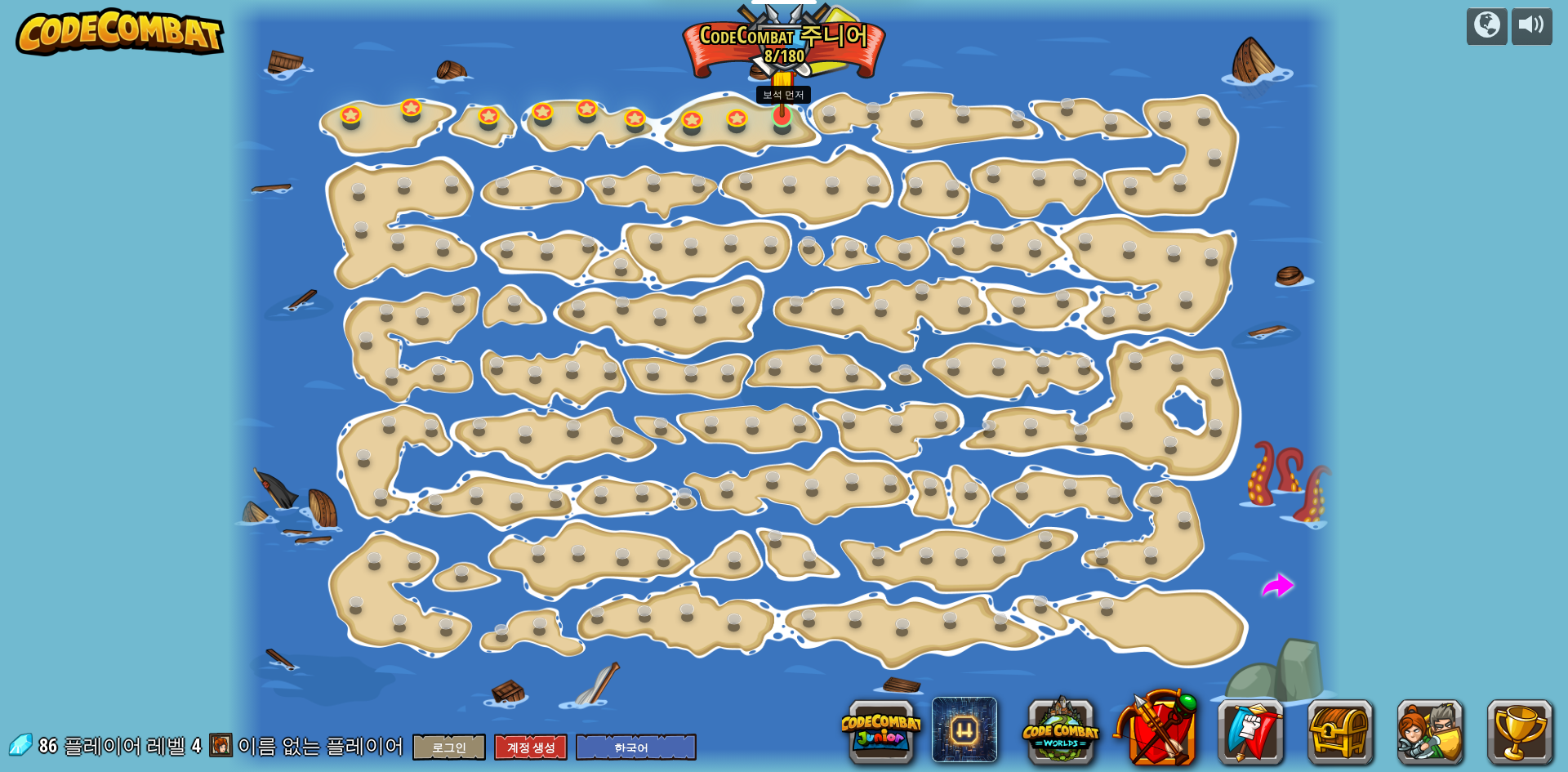
click at [782, 117] on img at bounding box center [783, 83] width 29 height 68
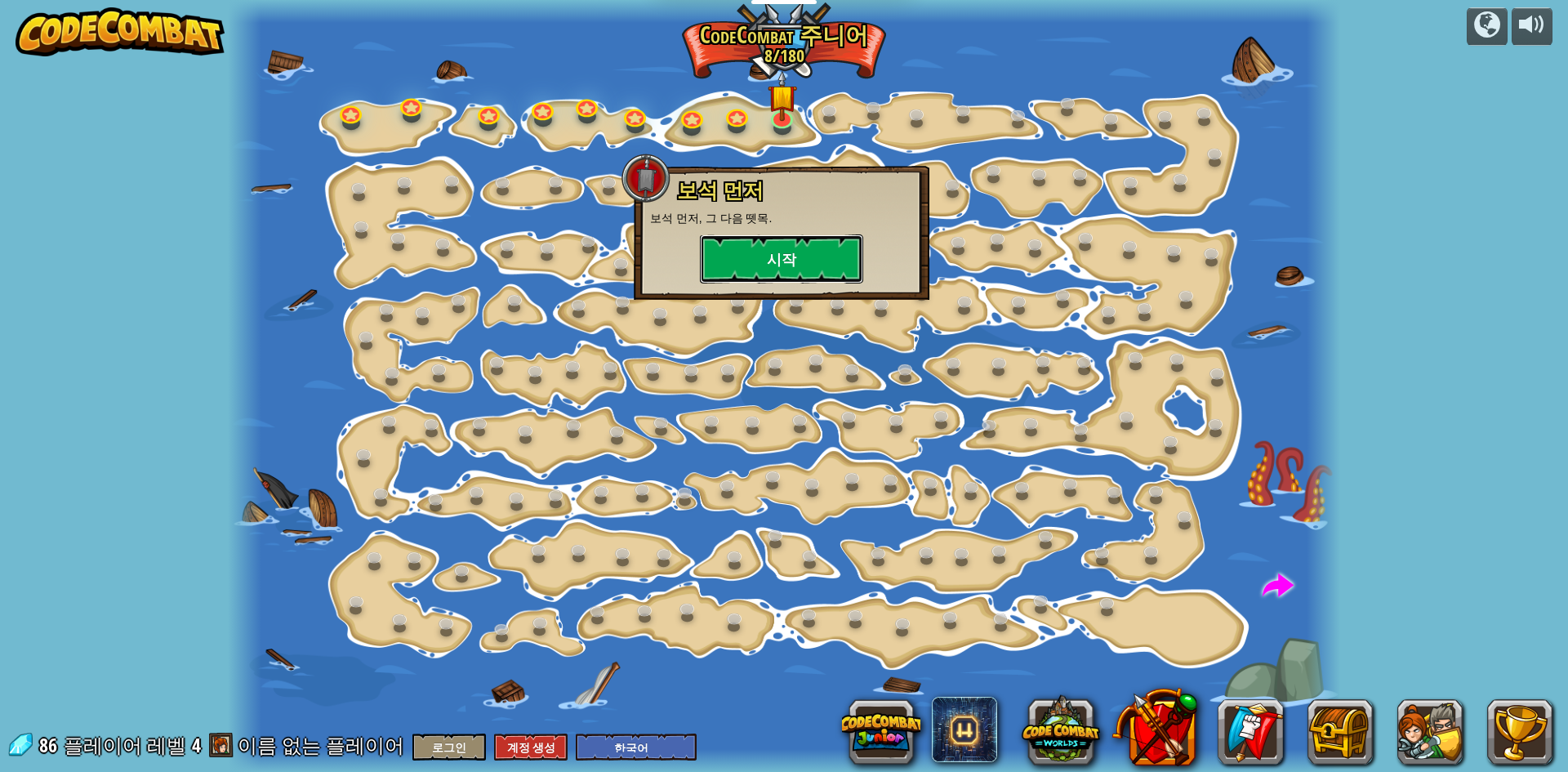
click at [811, 273] on button "시작" at bounding box center [782, 259] width 163 height 49
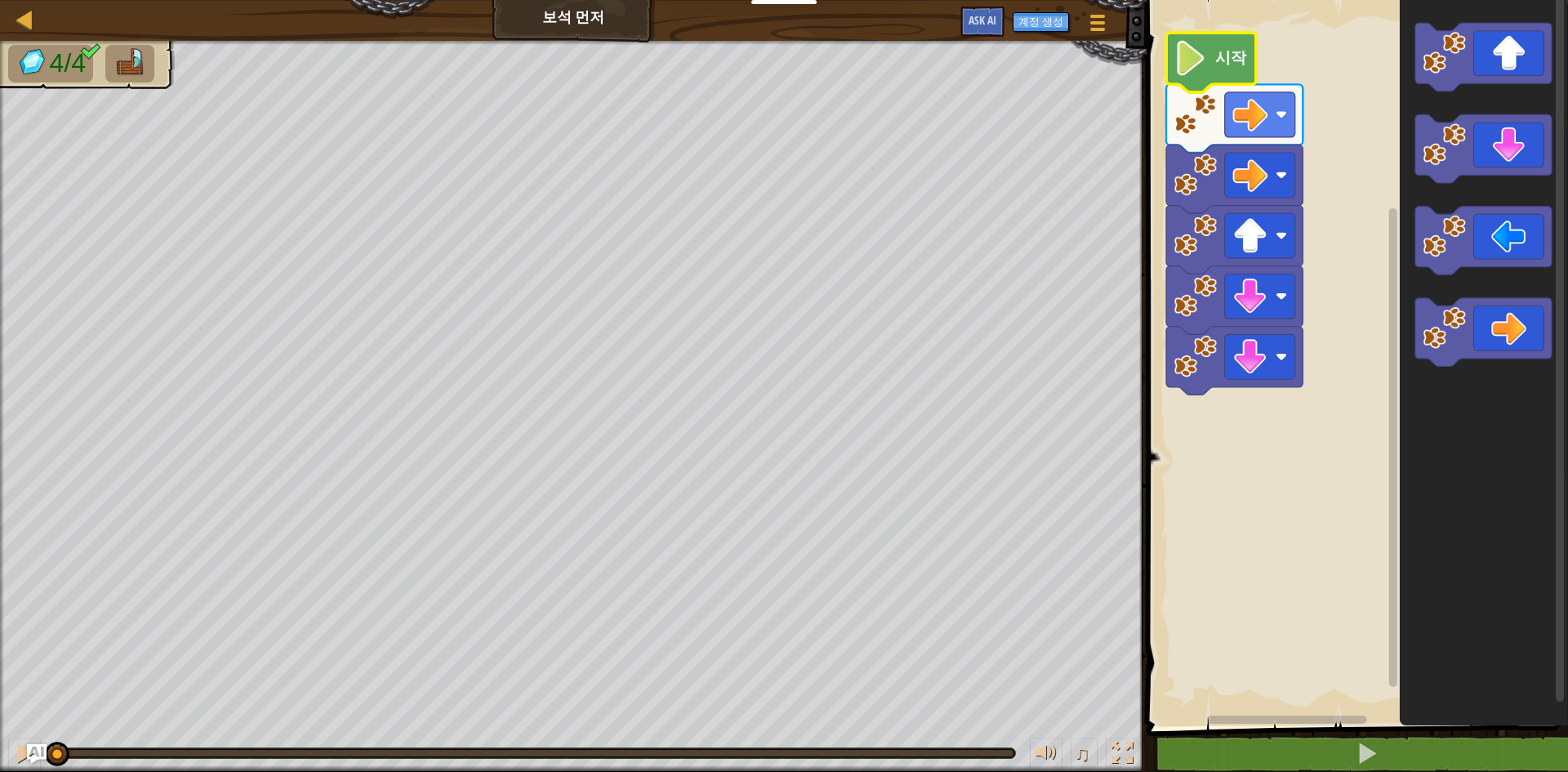
click at [1248, 74] on icon "Blockly 워크스페이스" at bounding box center [1211, 62] width 90 height 59
click at [1239, 73] on icon "Blockly 워크스페이스" at bounding box center [1211, 62] width 90 height 59
click at [1237, 71] on icon "Blockly 워크스페이스" at bounding box center [1211, 62] width 90 height 59
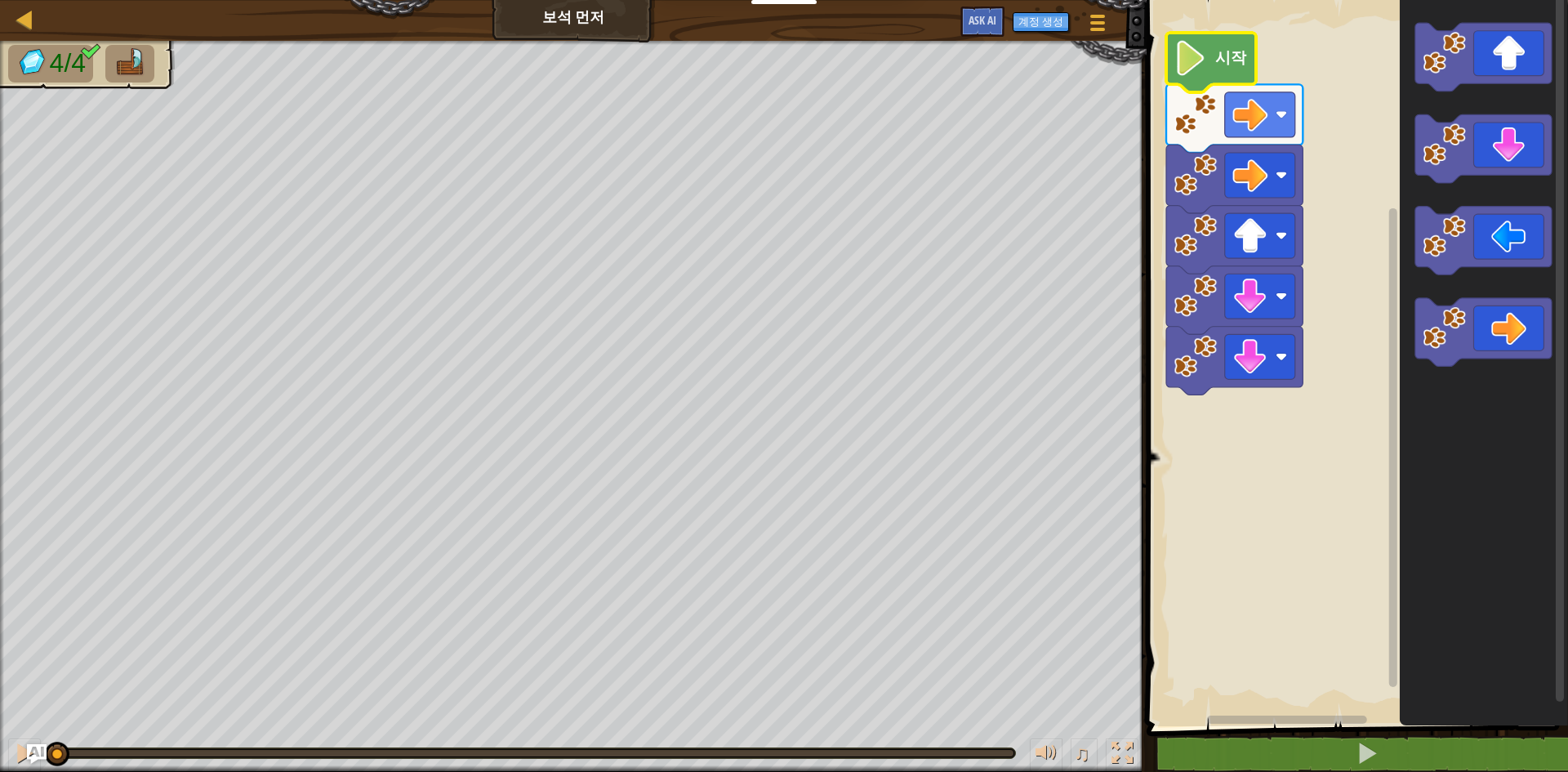
click at [1235, 71] on icon "Blockly 워크스페이스" at bounding box center [1211, 62] width 90 height 59
click at [27, 16] on div at bounding box center [25, 19] width 21 height 21
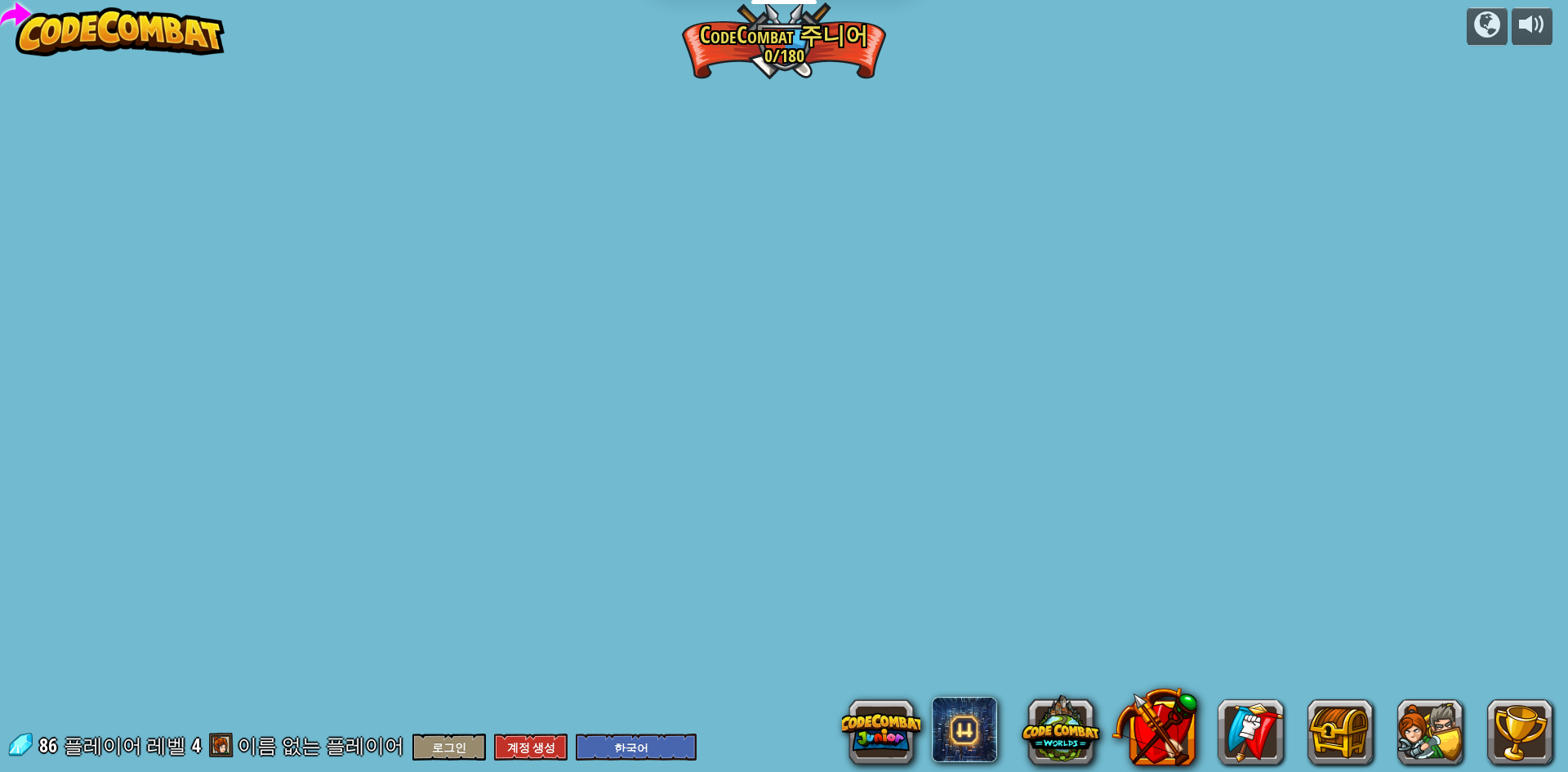
select select "ko"
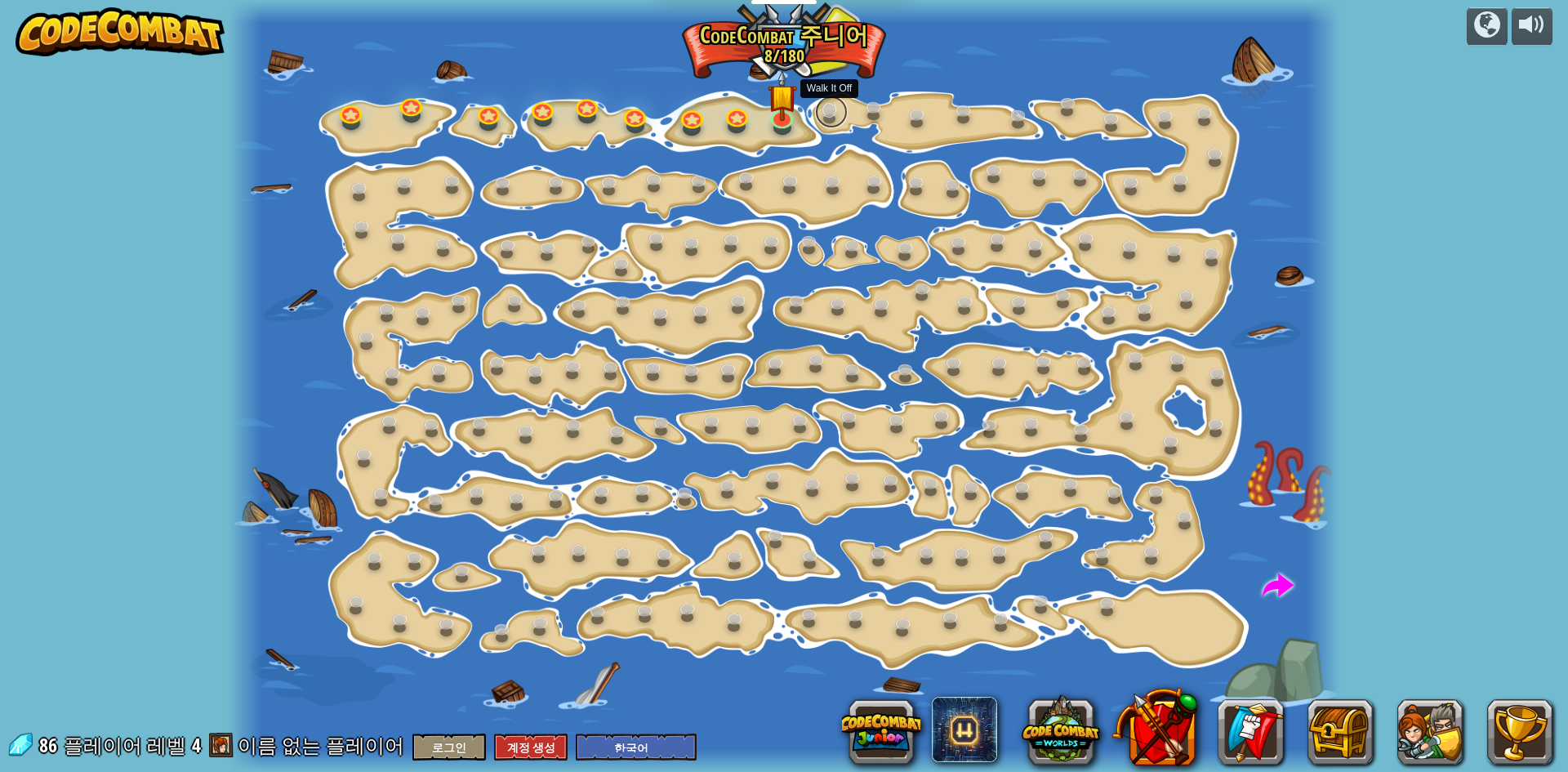
click at [844, 109] on link at bounding box center [832, 112] width 33 height 33
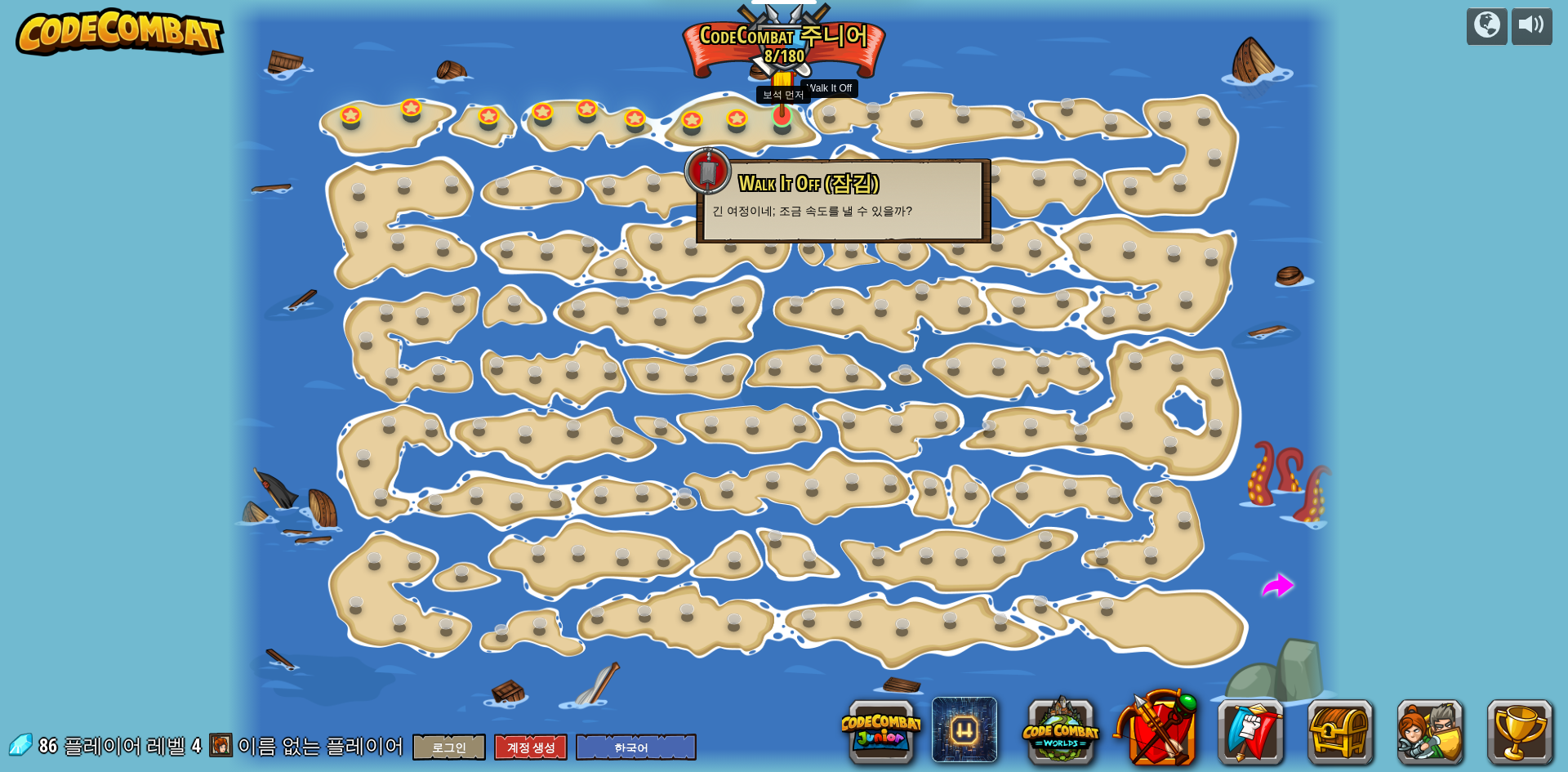
click at [785, 111] on img at bounding box center [783, 83] width 29 height 68
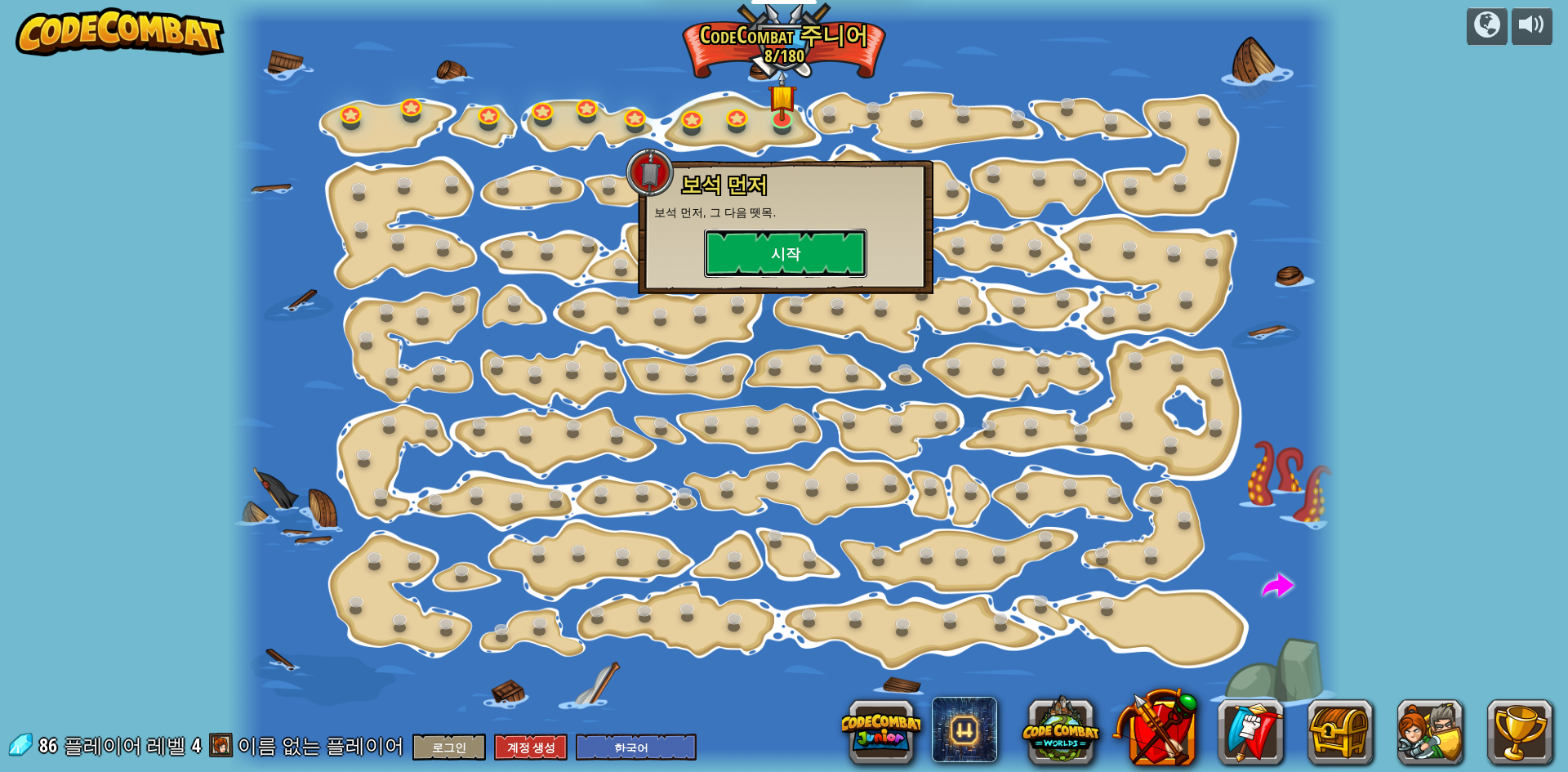
click at [768, 251] on button "시작" at bounding box center [785, 253] width 163 height 49
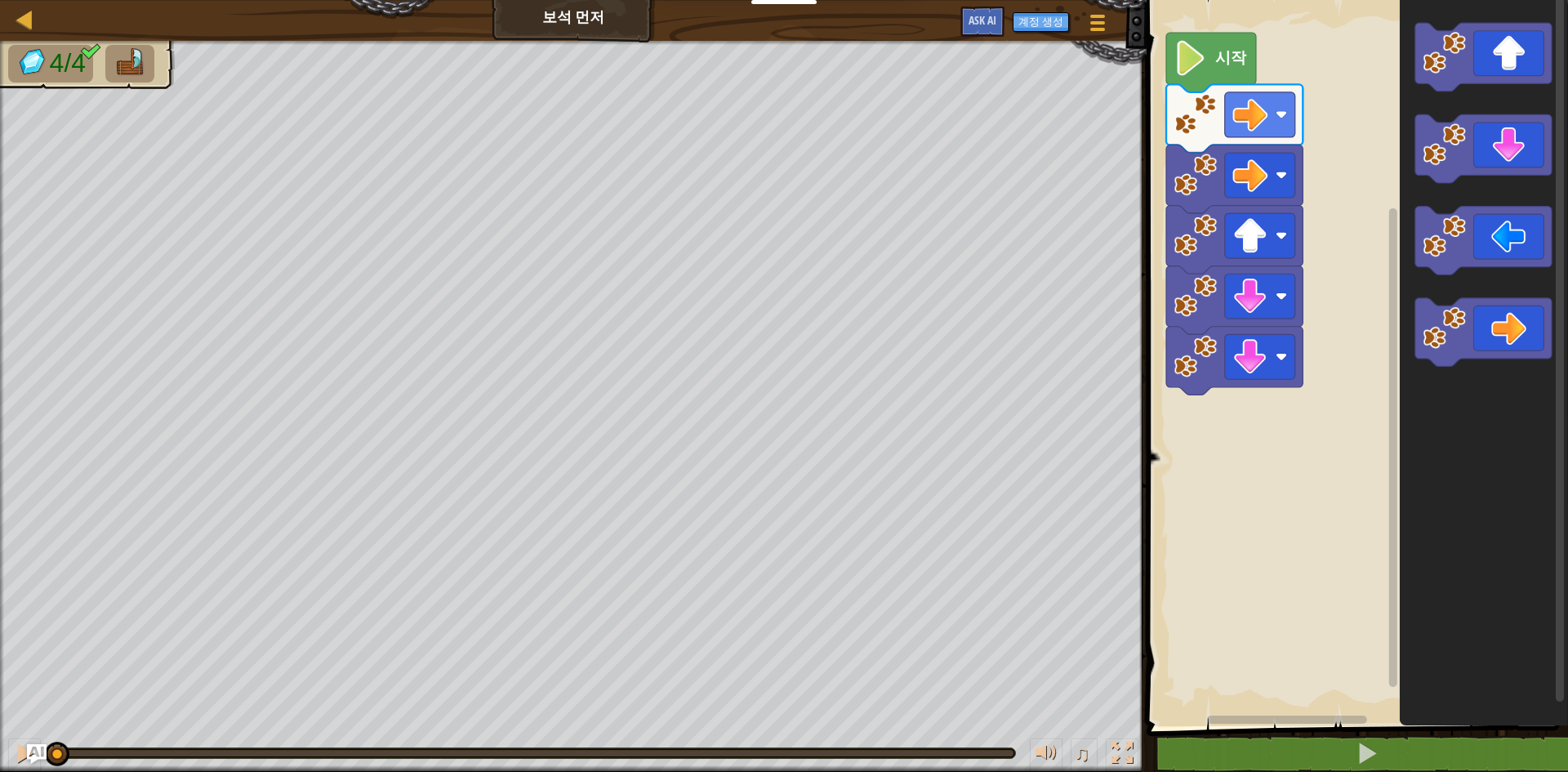
click at [1234, 75] on icon "Blockly 워크스페이스" at bounding box center [1211, 62] width 90 height 59
click at [36, 20] on link "맵" at bounding box center [37, 20] width 9 height 22
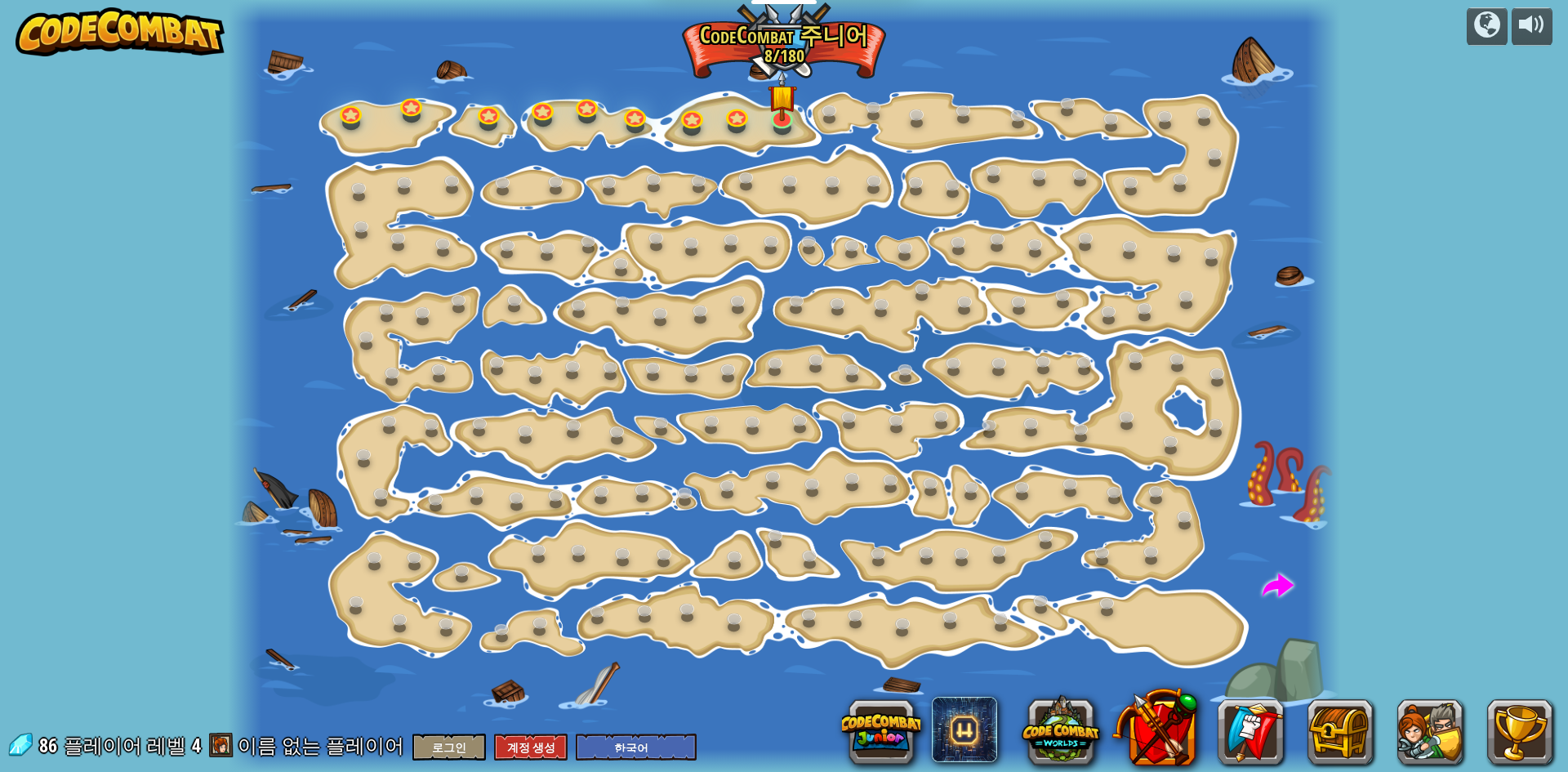
select select "ko"
click at [405, 111] on link at bounding box center [411, 102] width 33 height 33
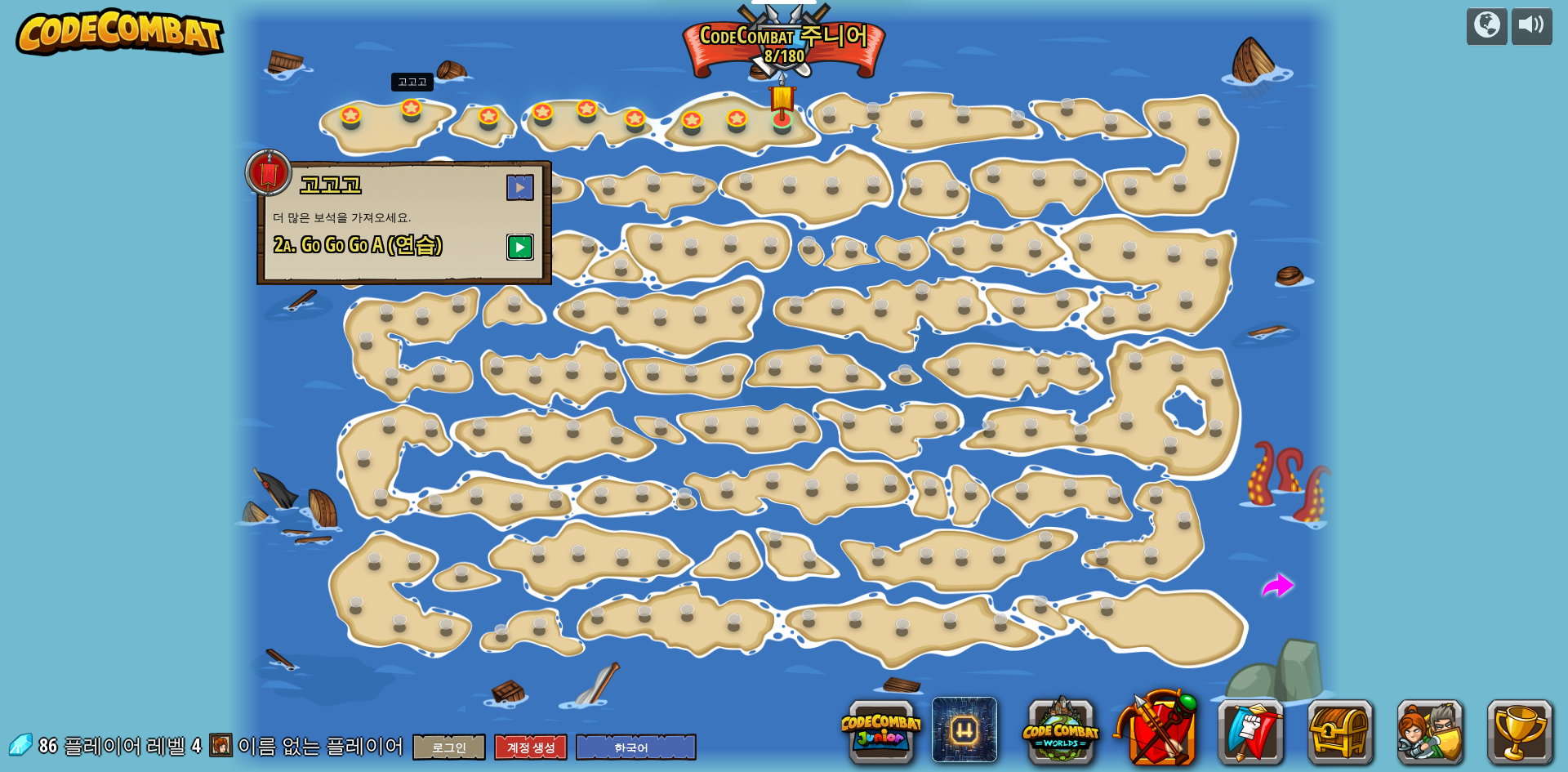
click at [516, 254] on button at bounding box center [520, 247] width 27 height 27
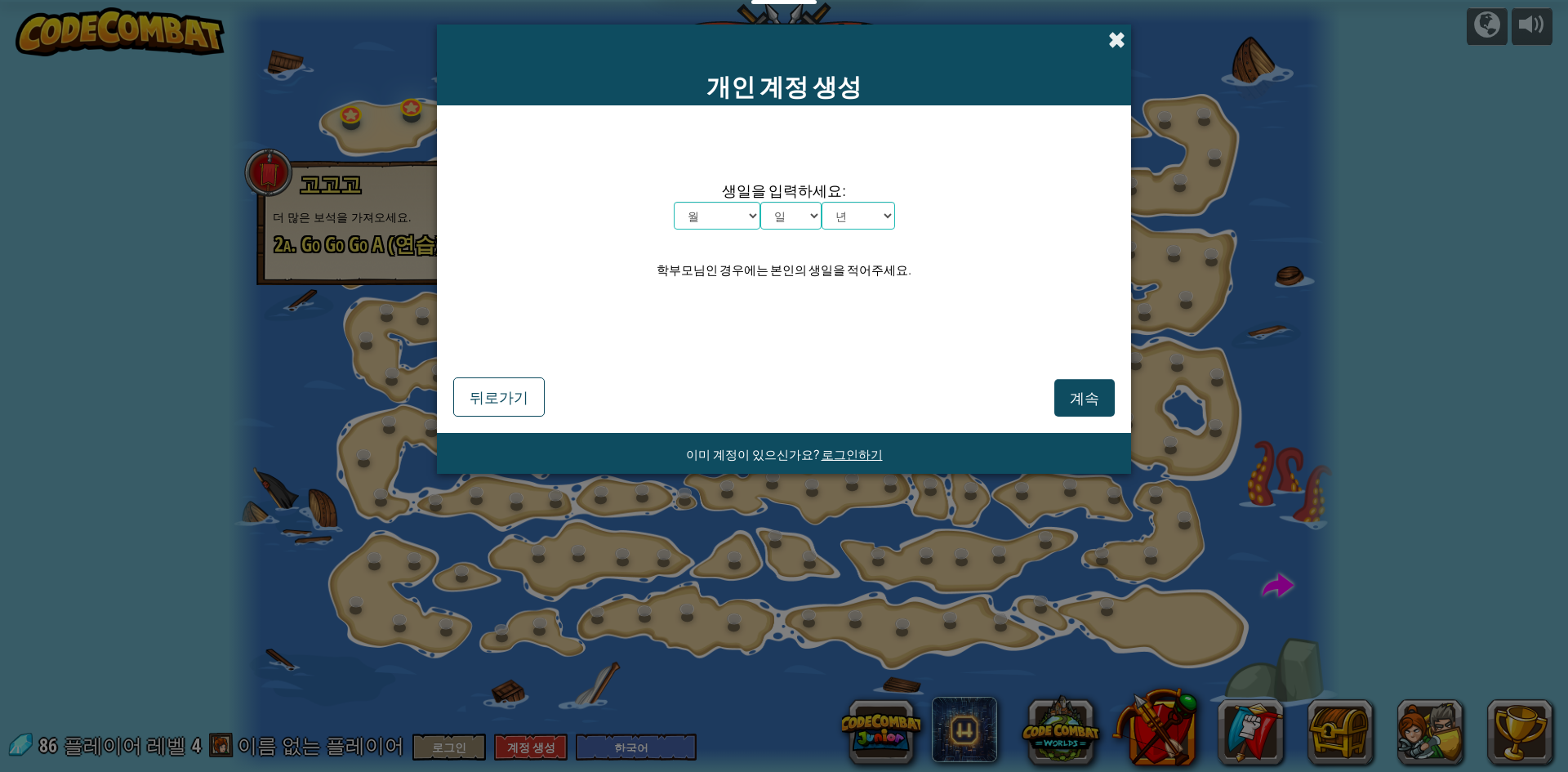
click at [1120, 43] on span at bounding box center [1117, 40] width 17 height 17
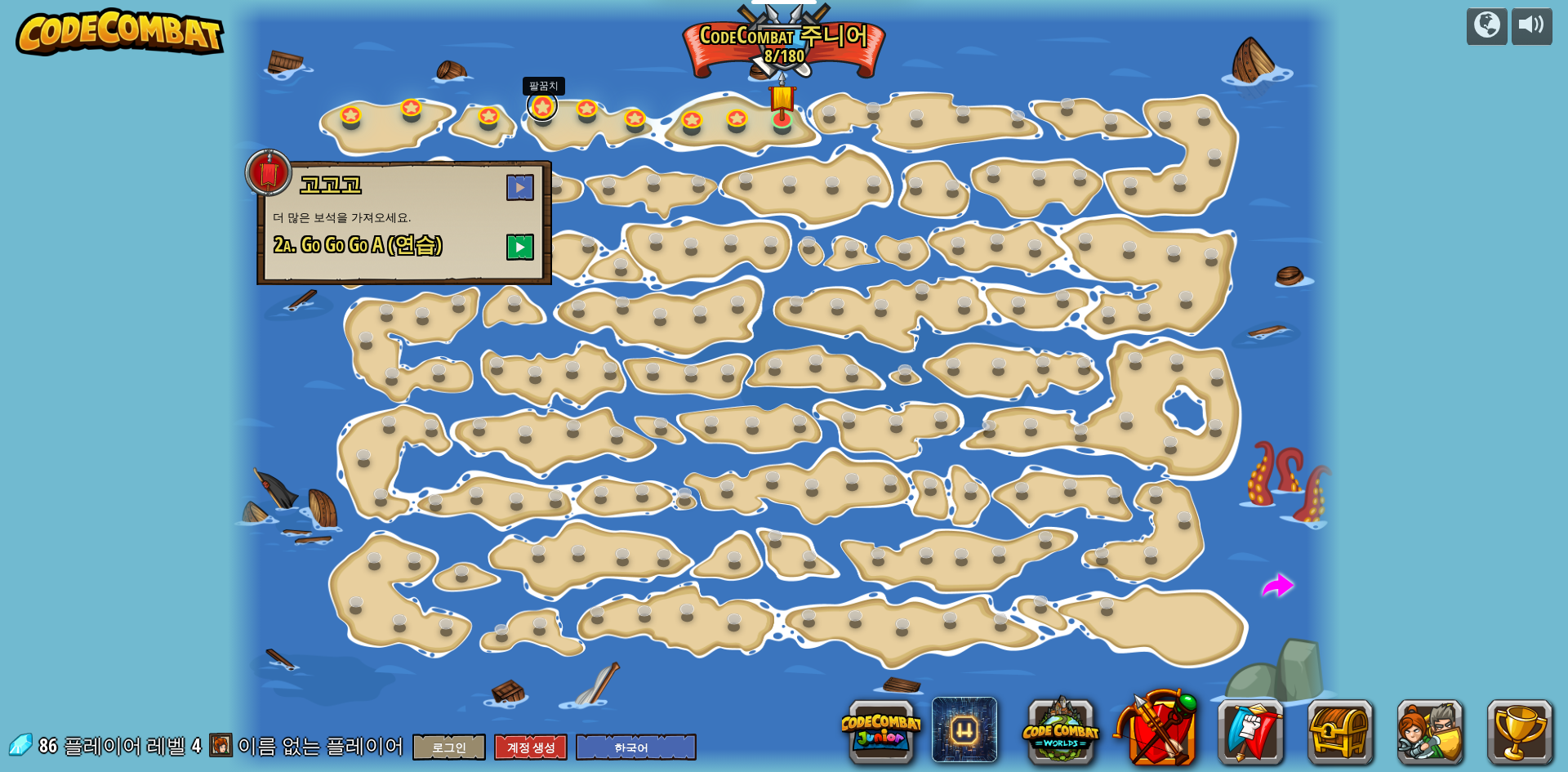
click at [547, 108] on link at bounding box center [542, 106] width 33 height 33
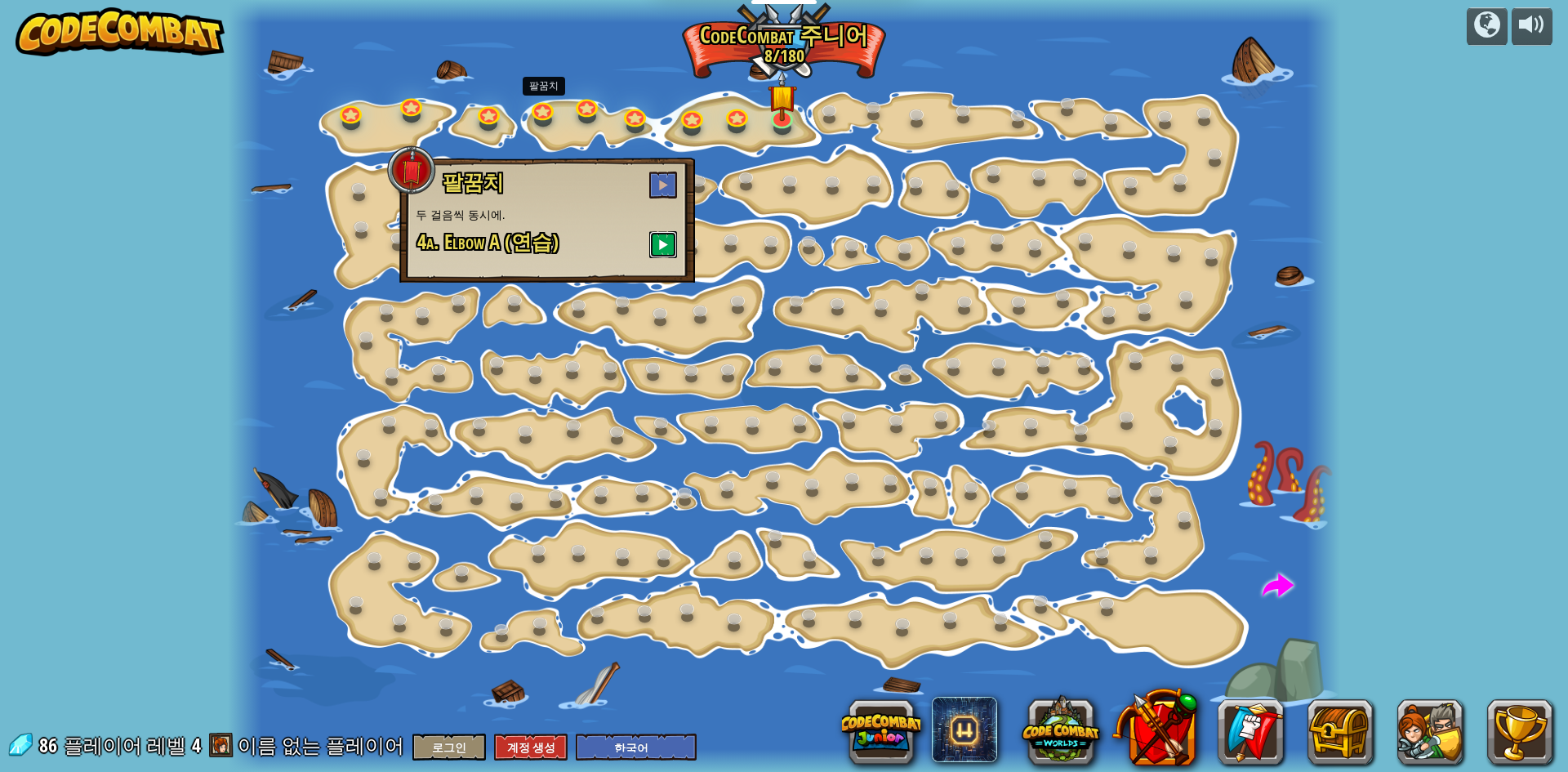
click at [662, 237] on button at bounding box center [663, 244] width 27 height 27
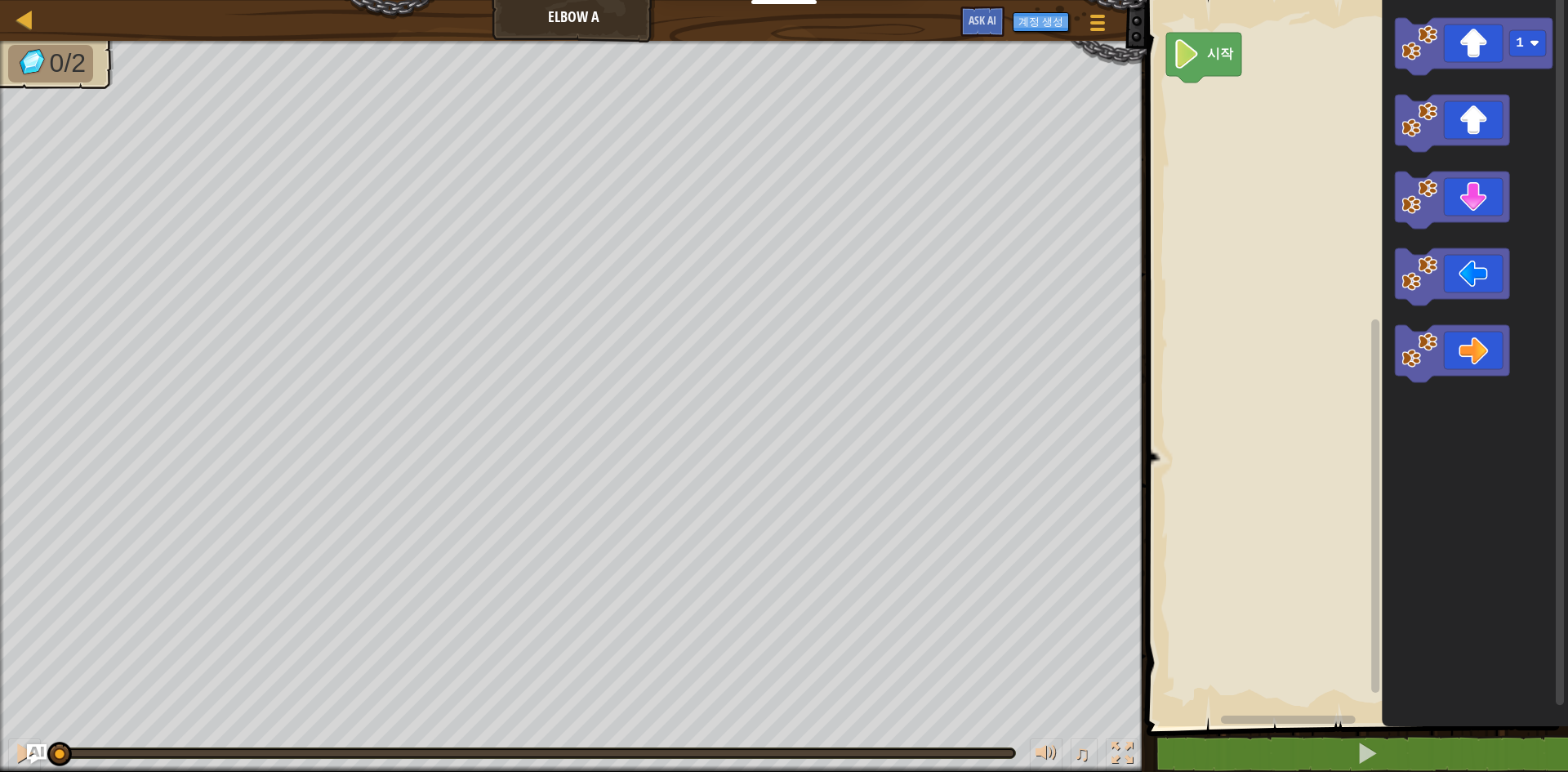
select select "ko"
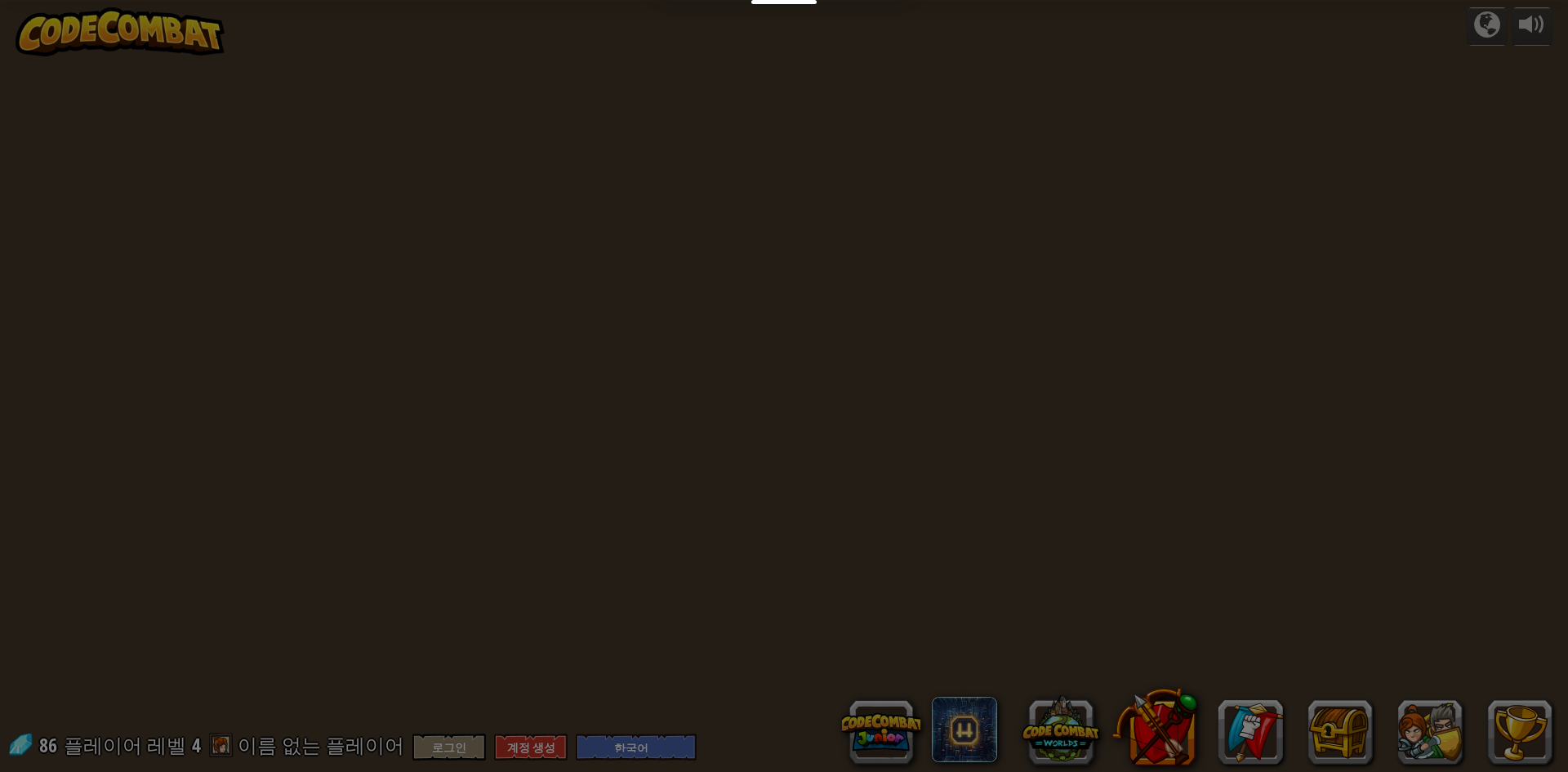
select select "ko"
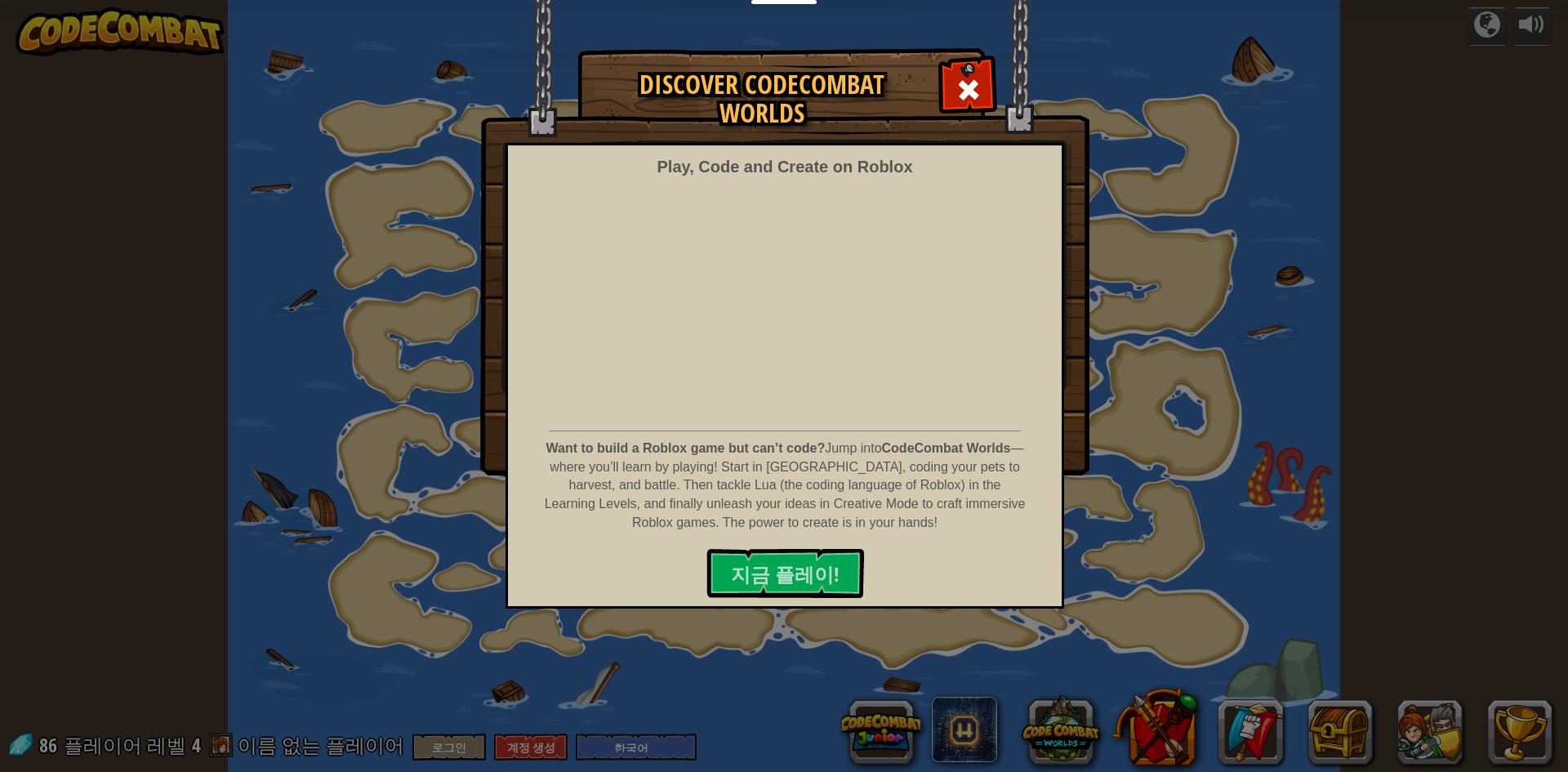
select select "ko"
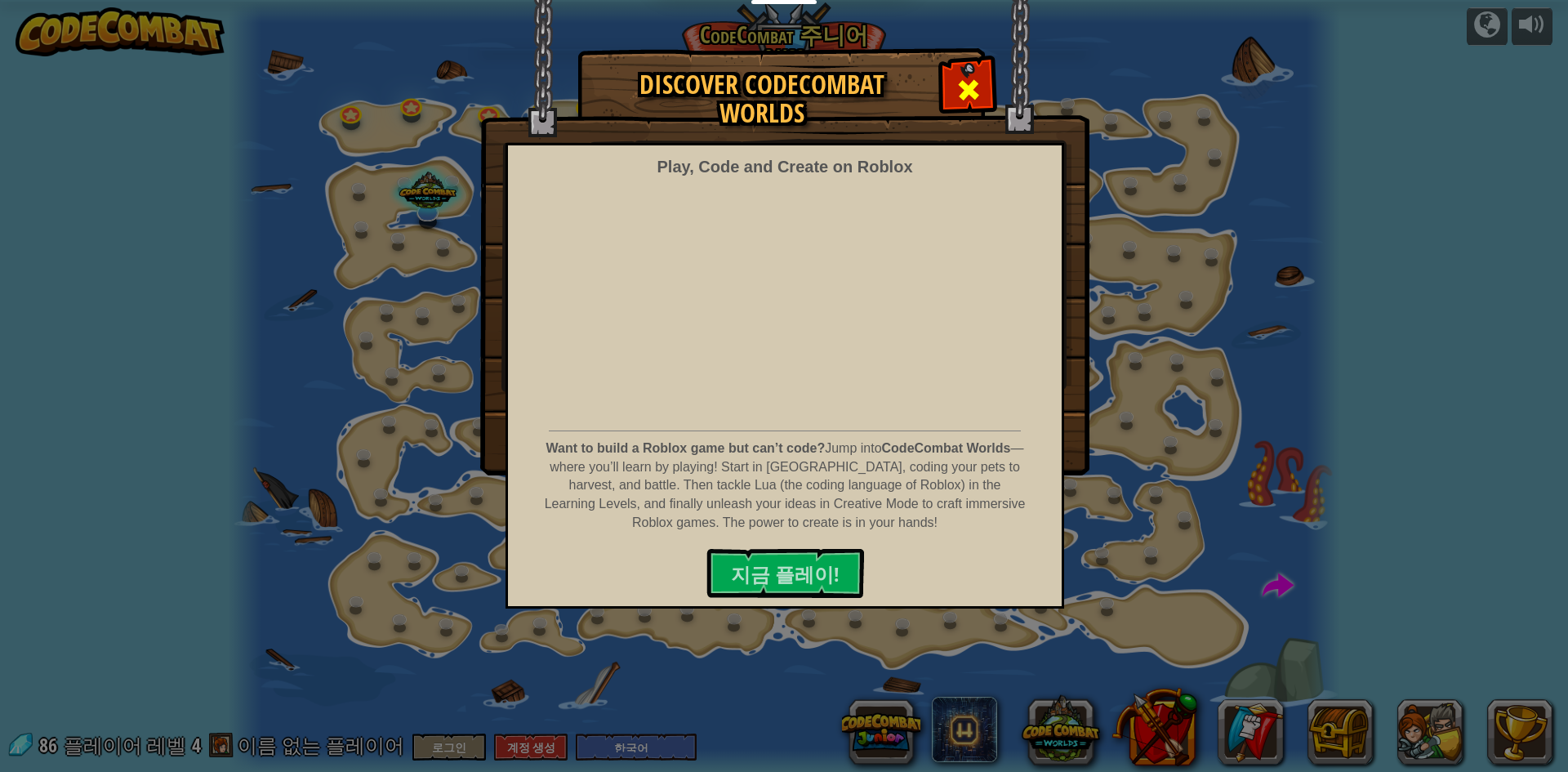
click at [971, 97] on span at bounding box center [968, 89] width 26 height 26
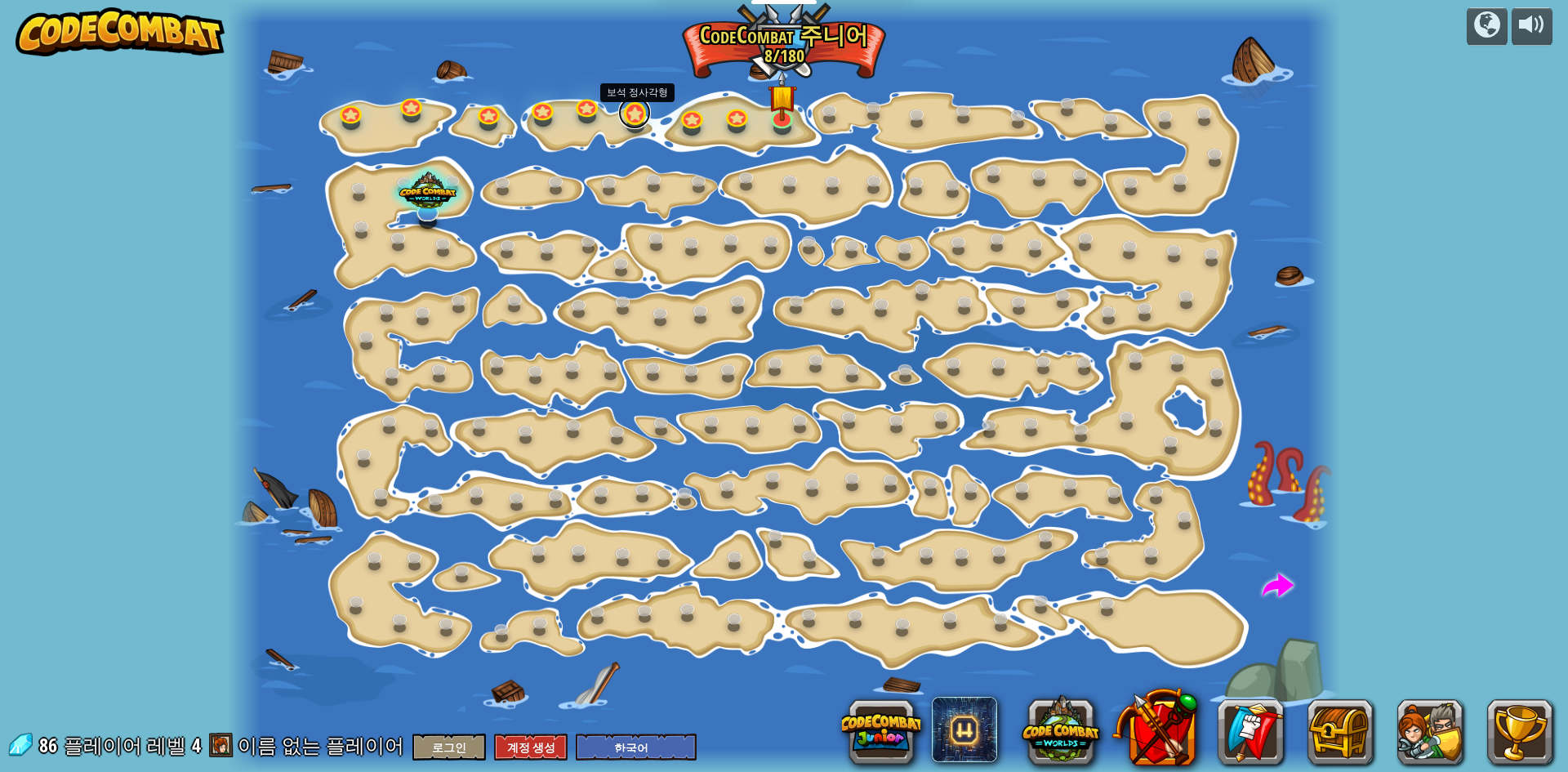
click at [642, 113] on link at bounding box center [635, 113] width 33 height 33
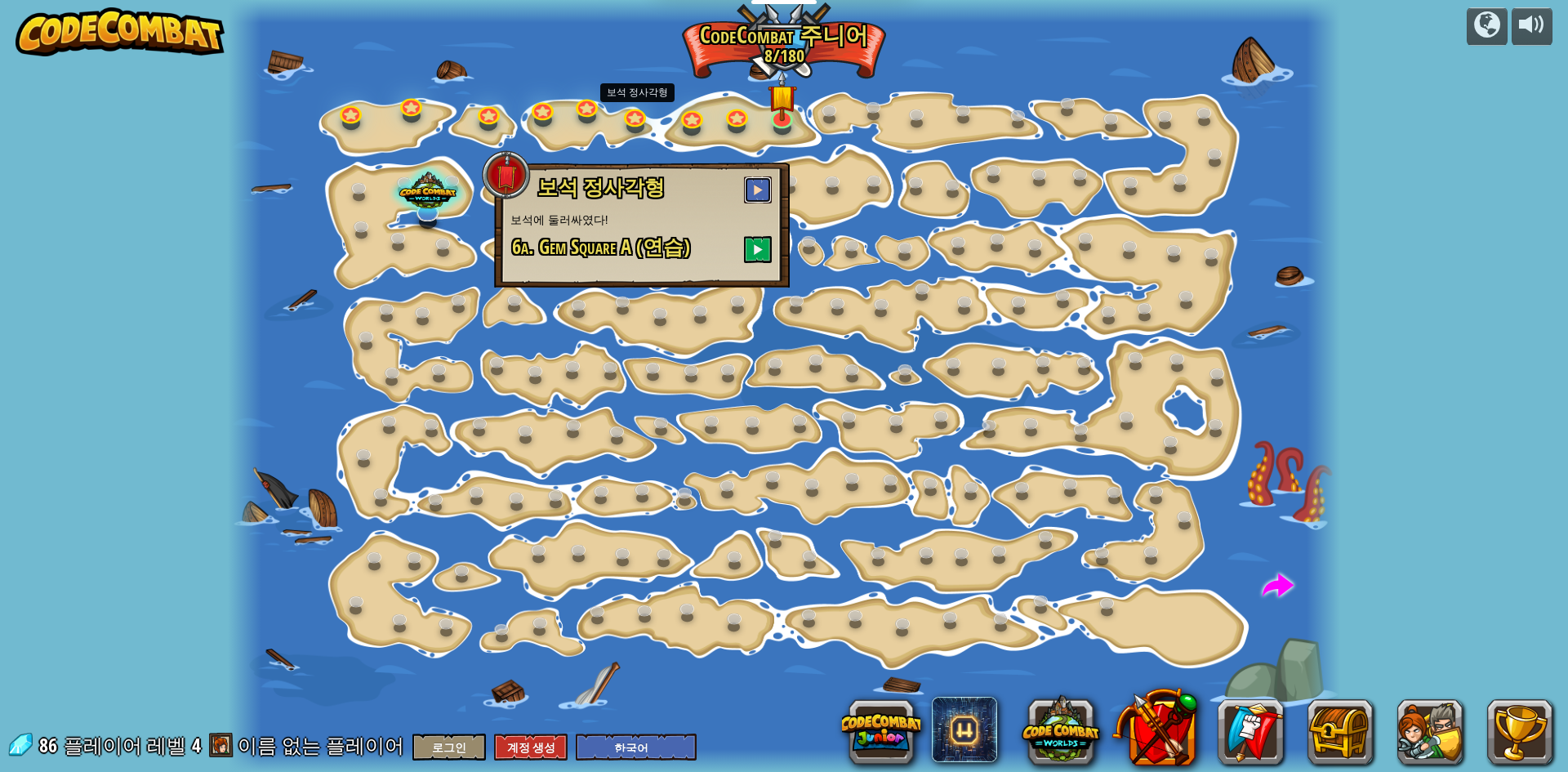
click at [767, 189] on button at bounding box center [758, 189] width 27 height 27
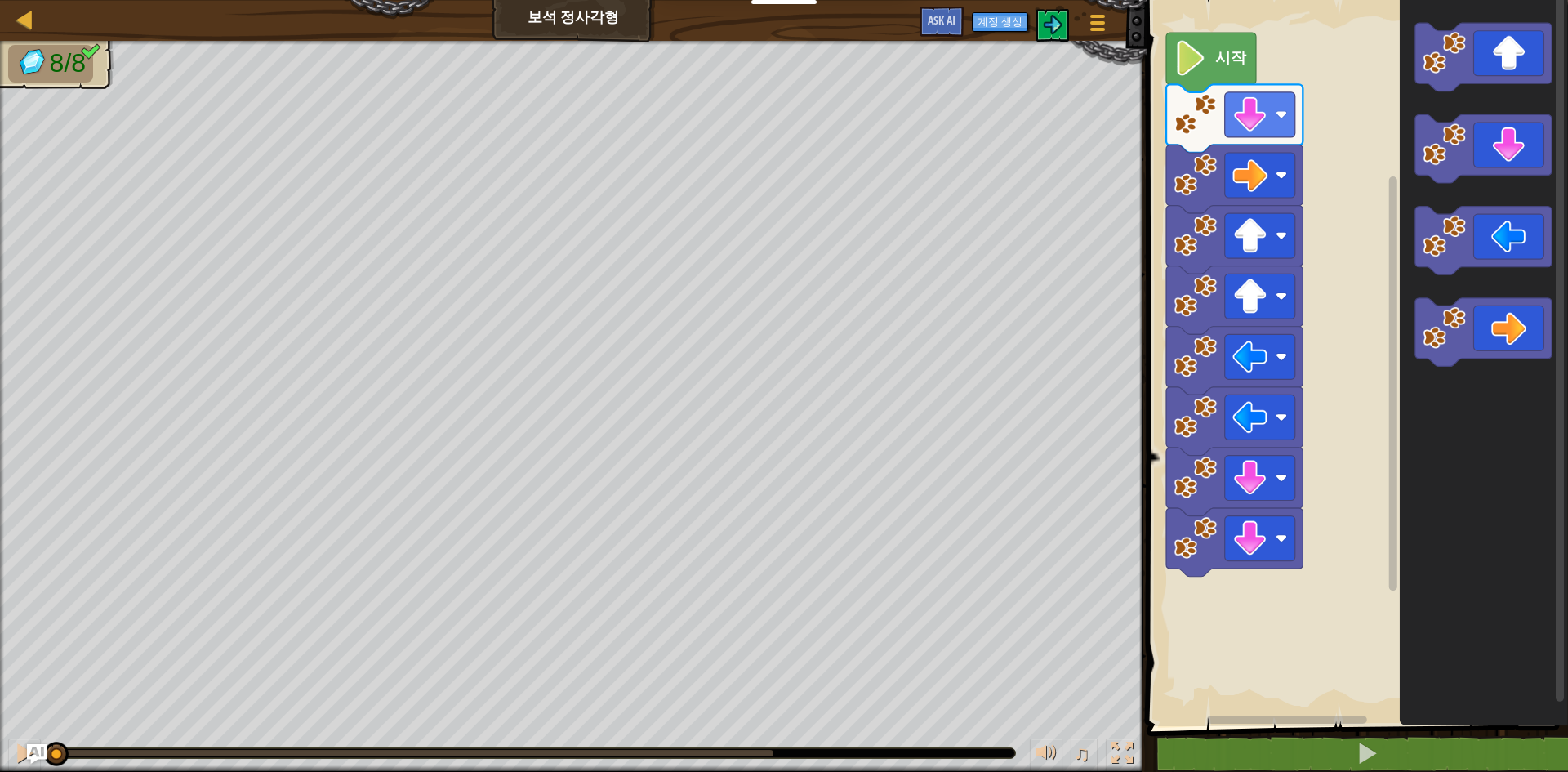
select select "ko"
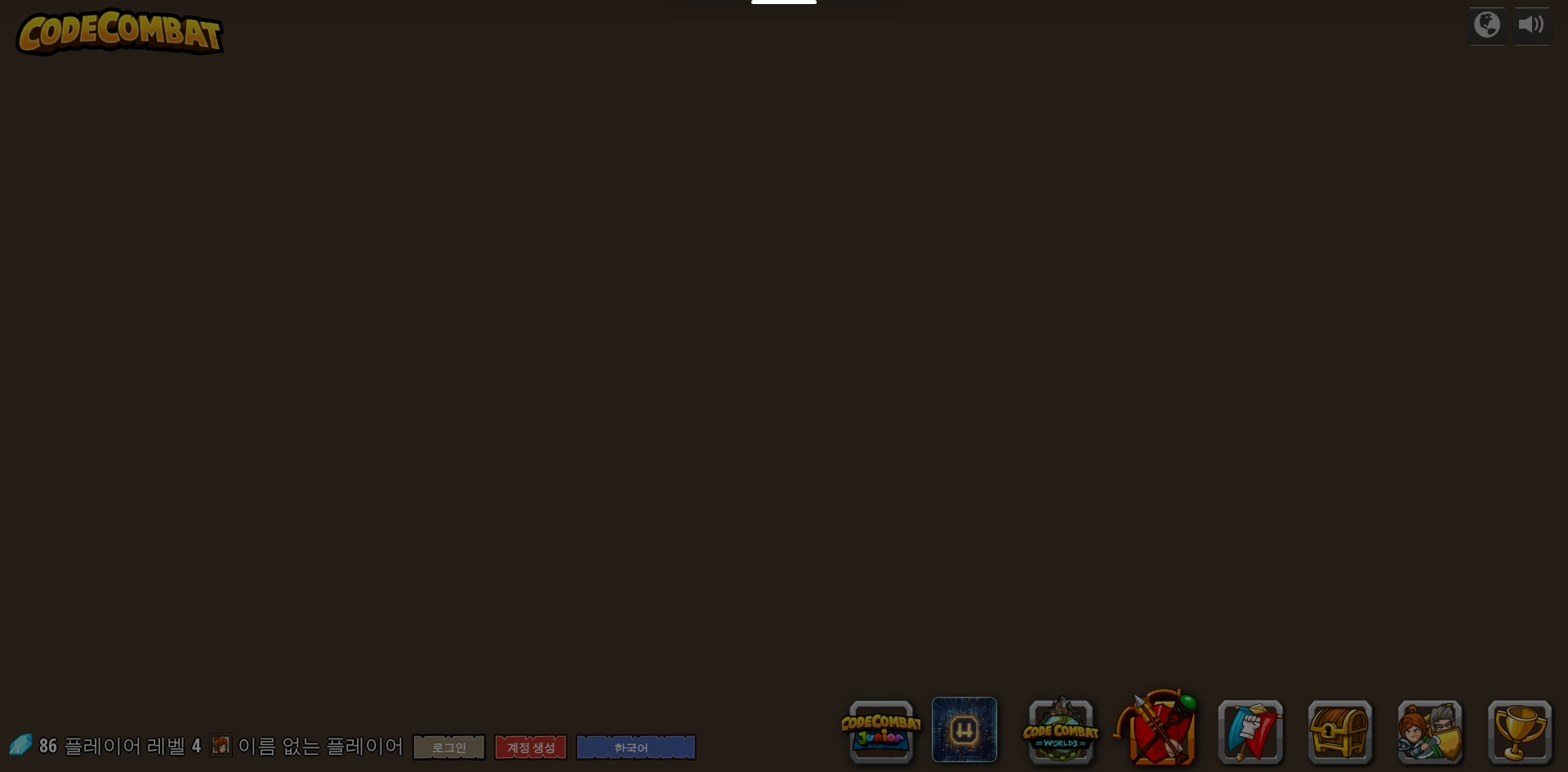
select select "ko"
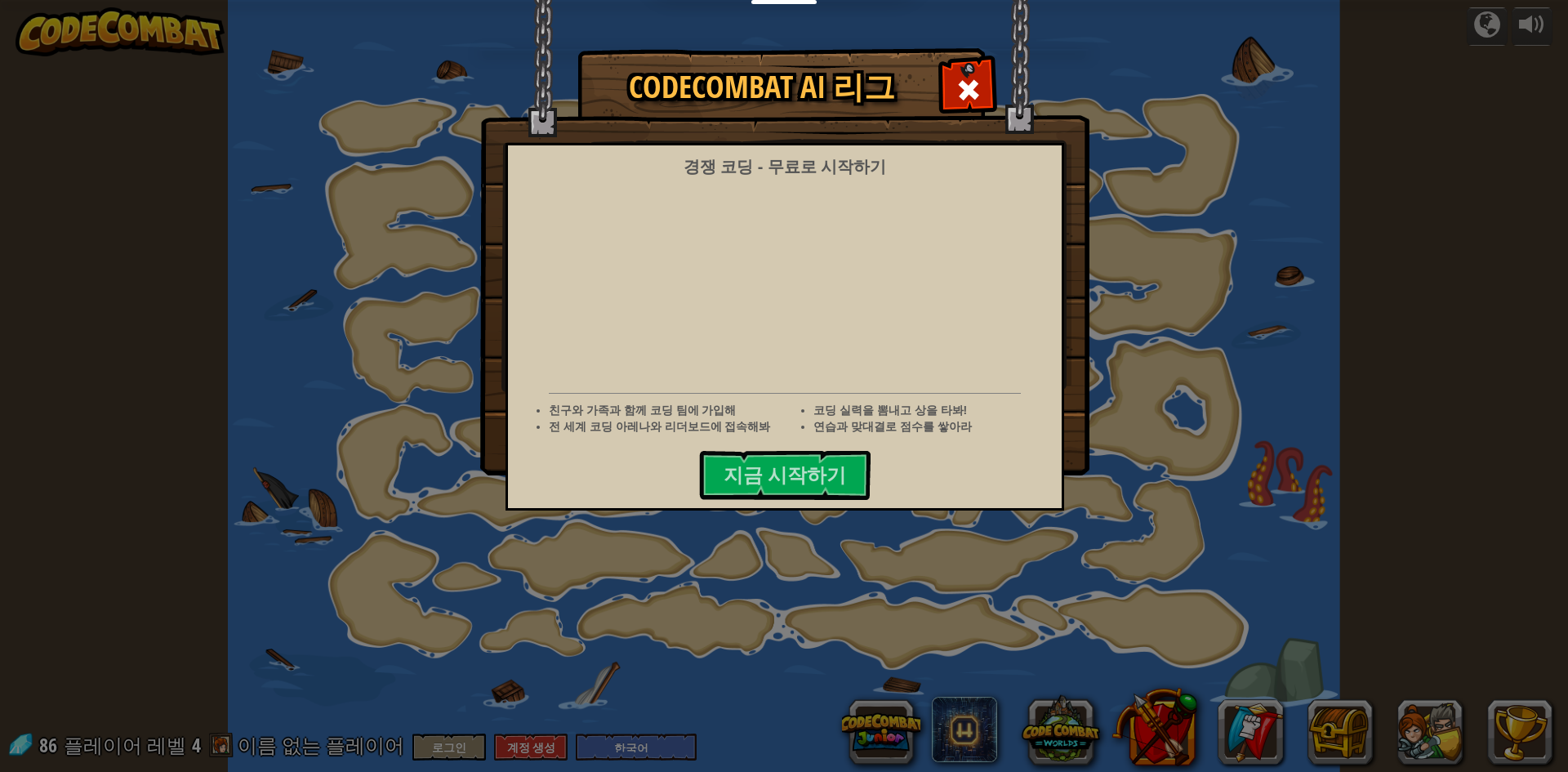
select select "ko"
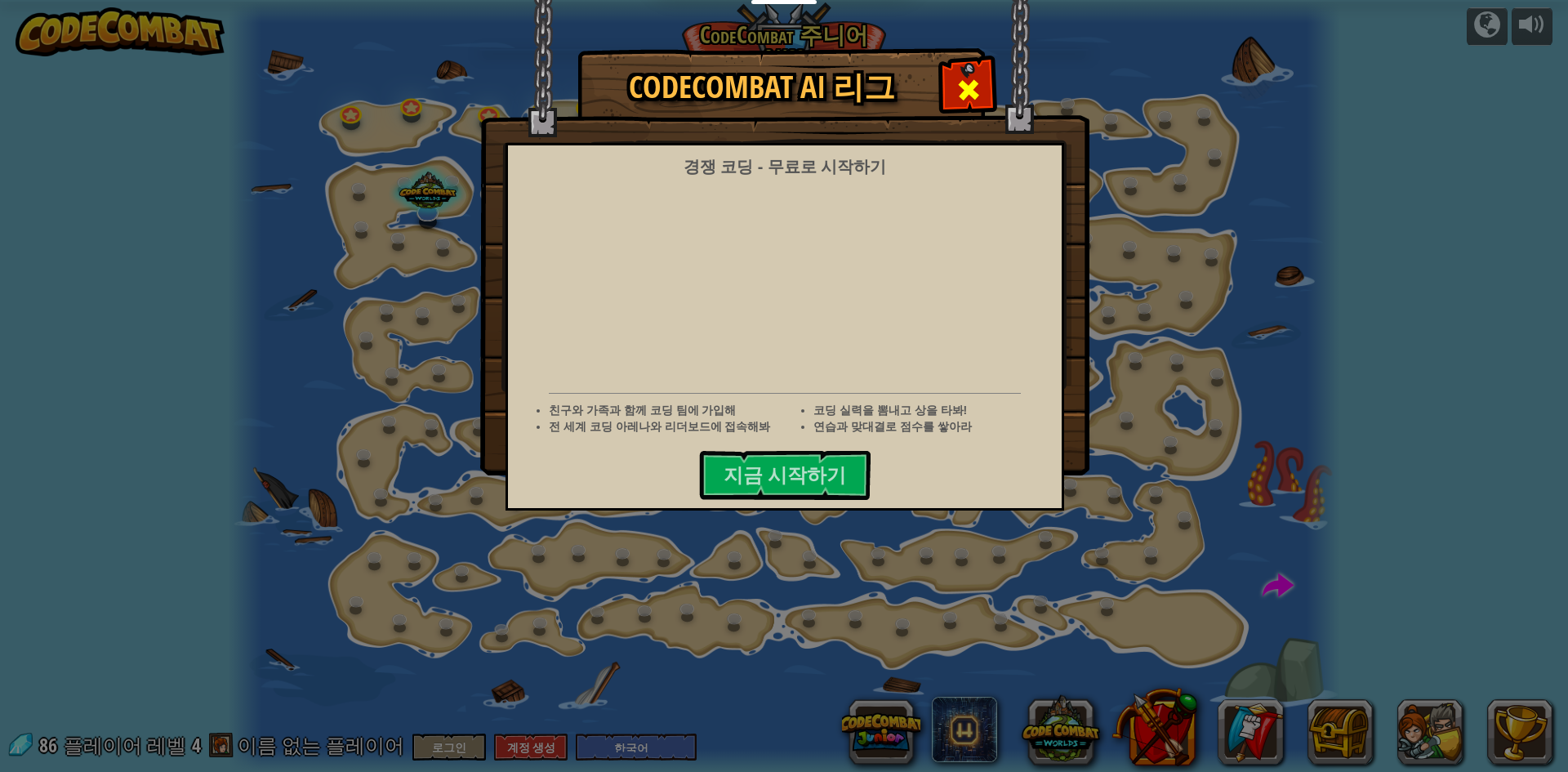
click at [991, 90] on div at bounding box center [968, 88] width 52 height 52
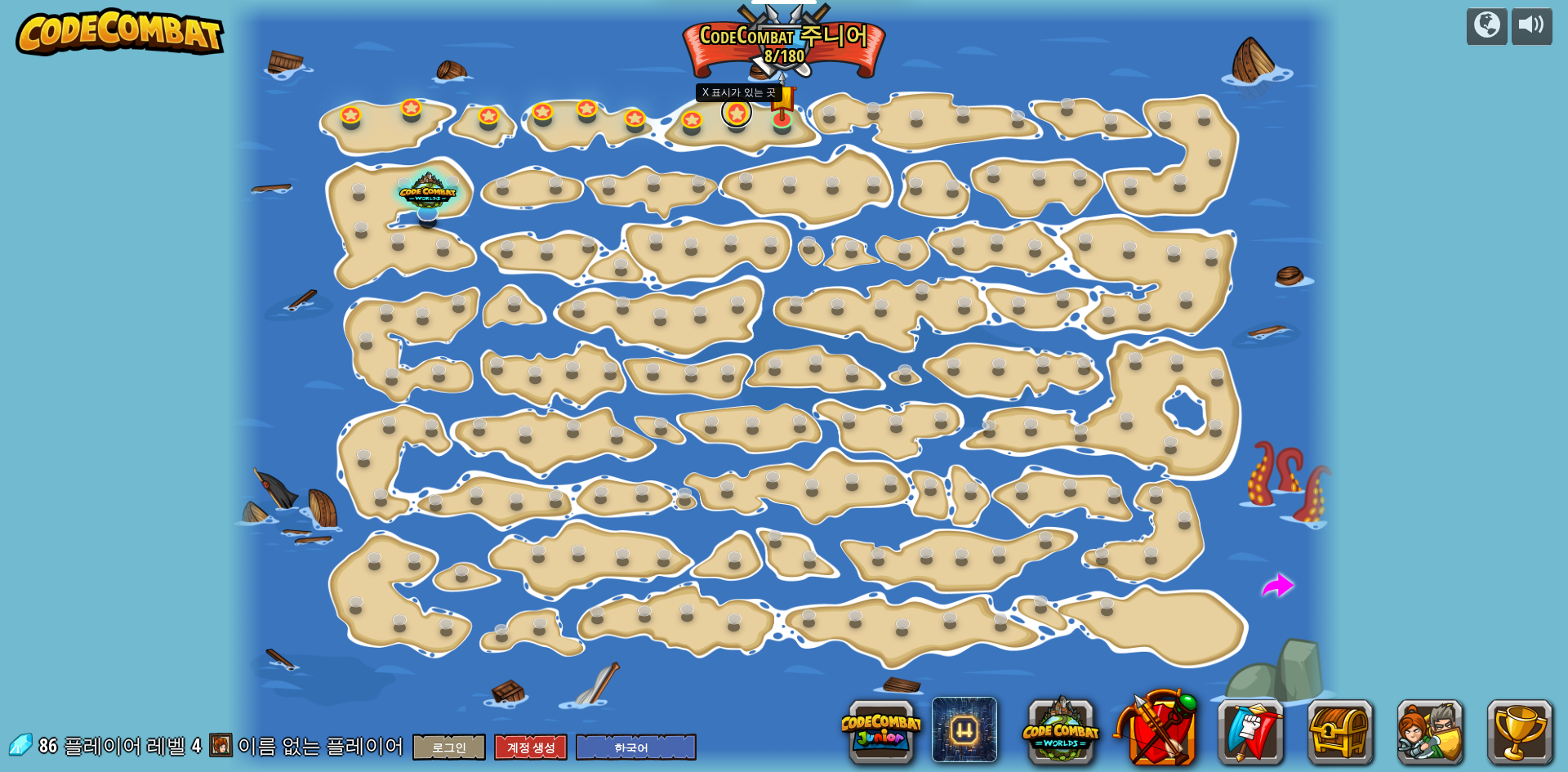
click at [745, 116] on link at bounding box center [736, 112] width 33 height 33
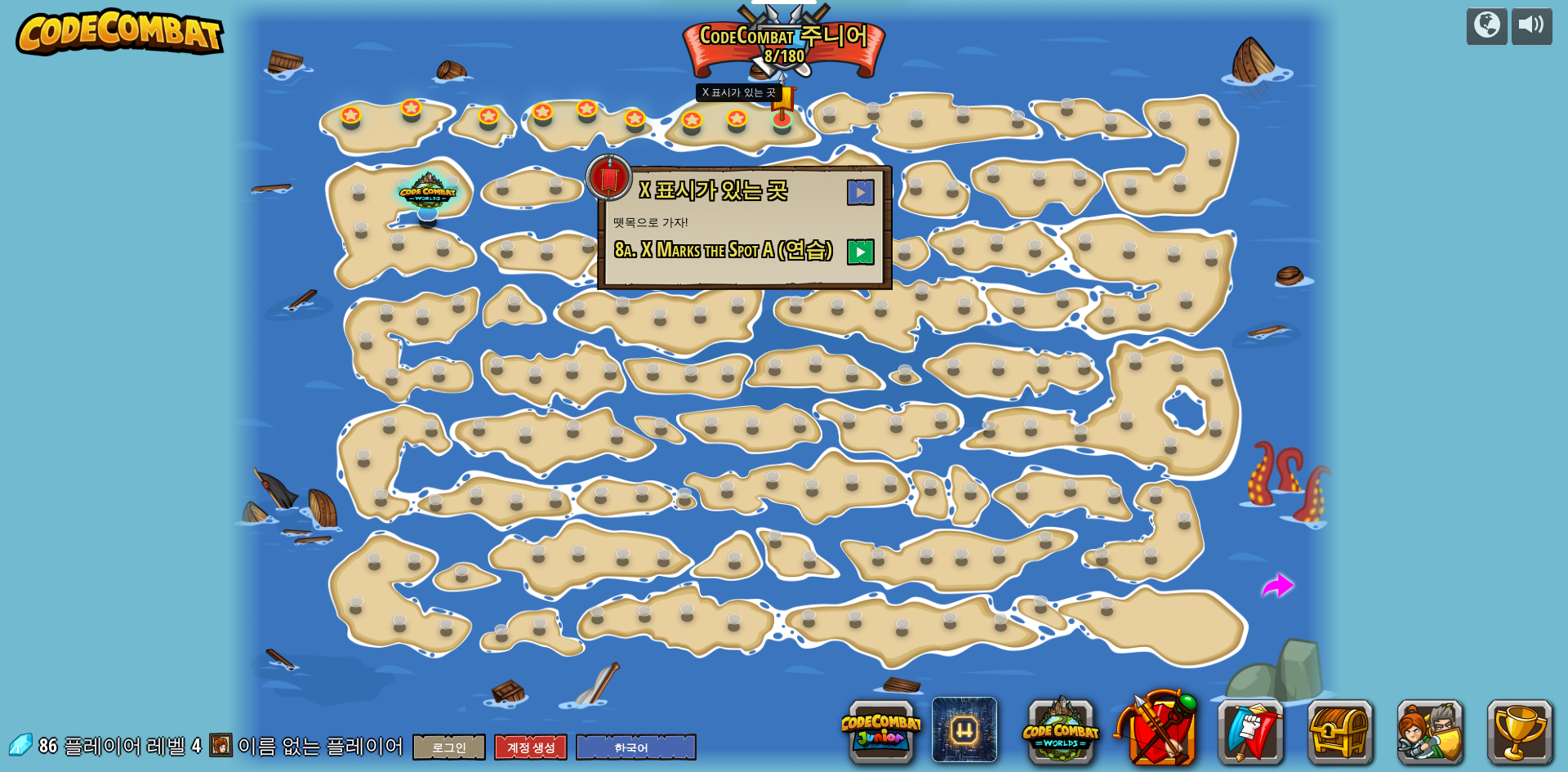
click at [876, 186] on h3 "X 표시가 있는 곳" at bounding box center [757, 192] width 238 height 27
click at [869, 190] on button at bounding box center [861, 192] width 27 height 27
